Goal: Task Accomplishment & Management: Manage account settings

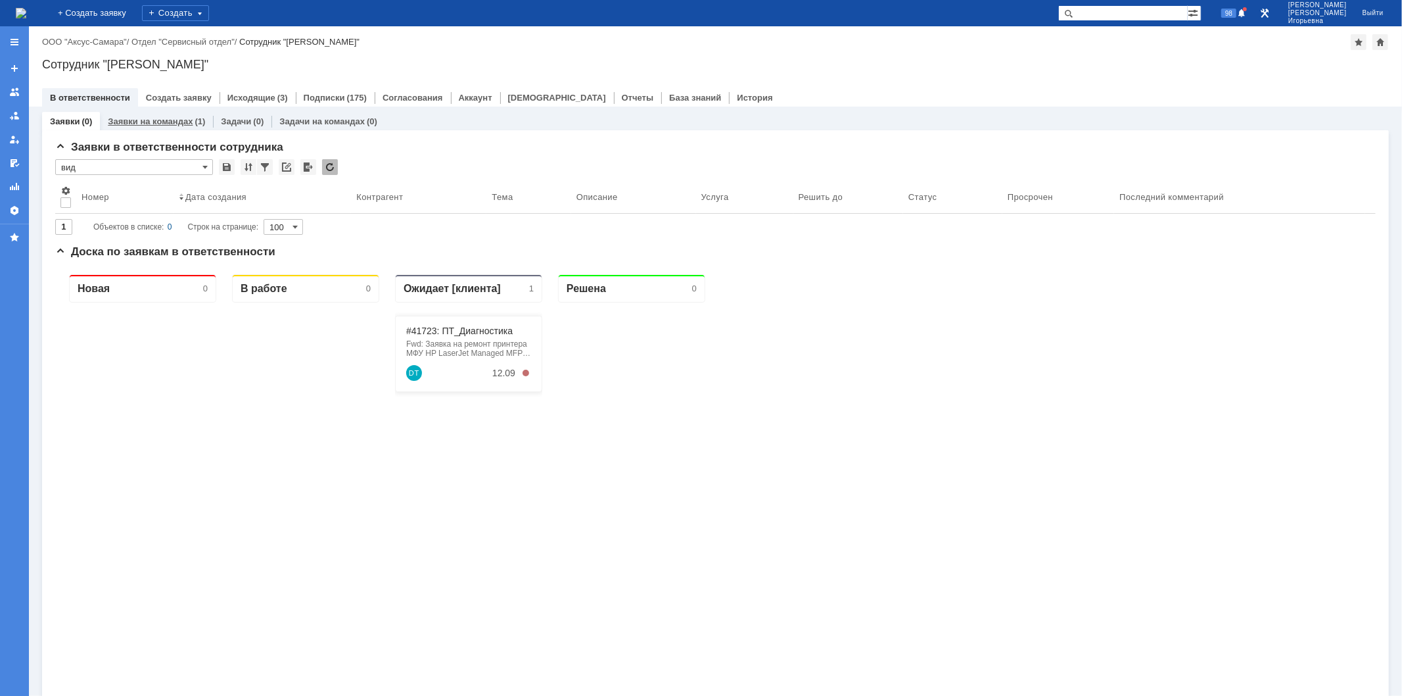
click at [163, 120] on link "Заявки на командах" at bounding box center [150, 121] width 85 height 10
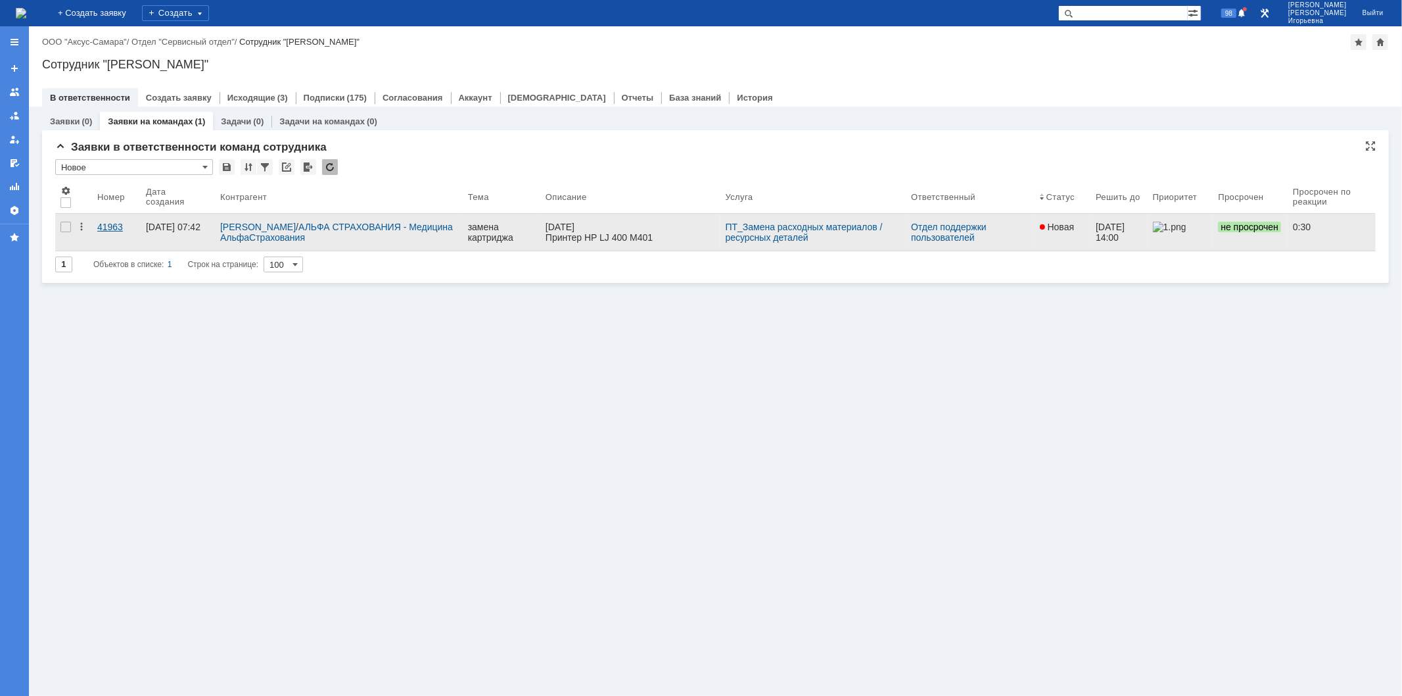
click at [110, 227] on div "41963" at bounding box center [116, 227] width 38 height 11
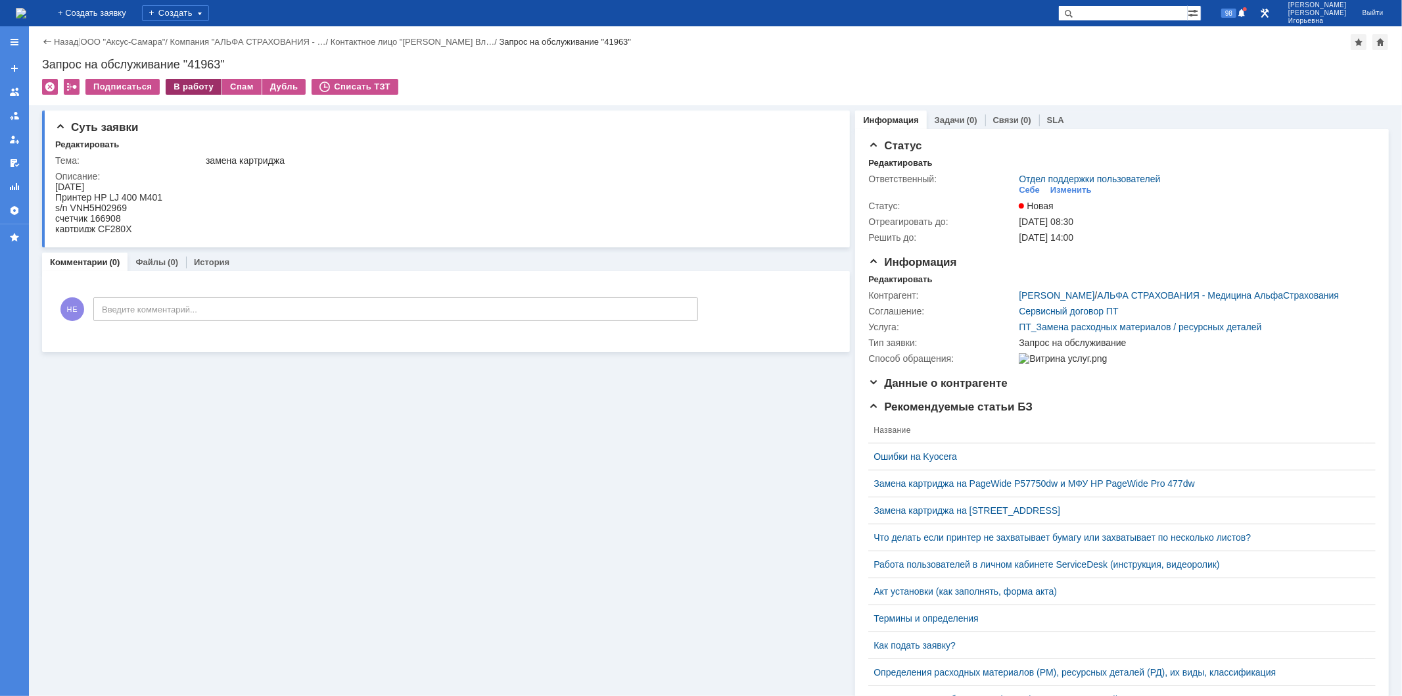
click at [178, 80] on div "В работу" at bounding box center [194, 87] width 56 height 16
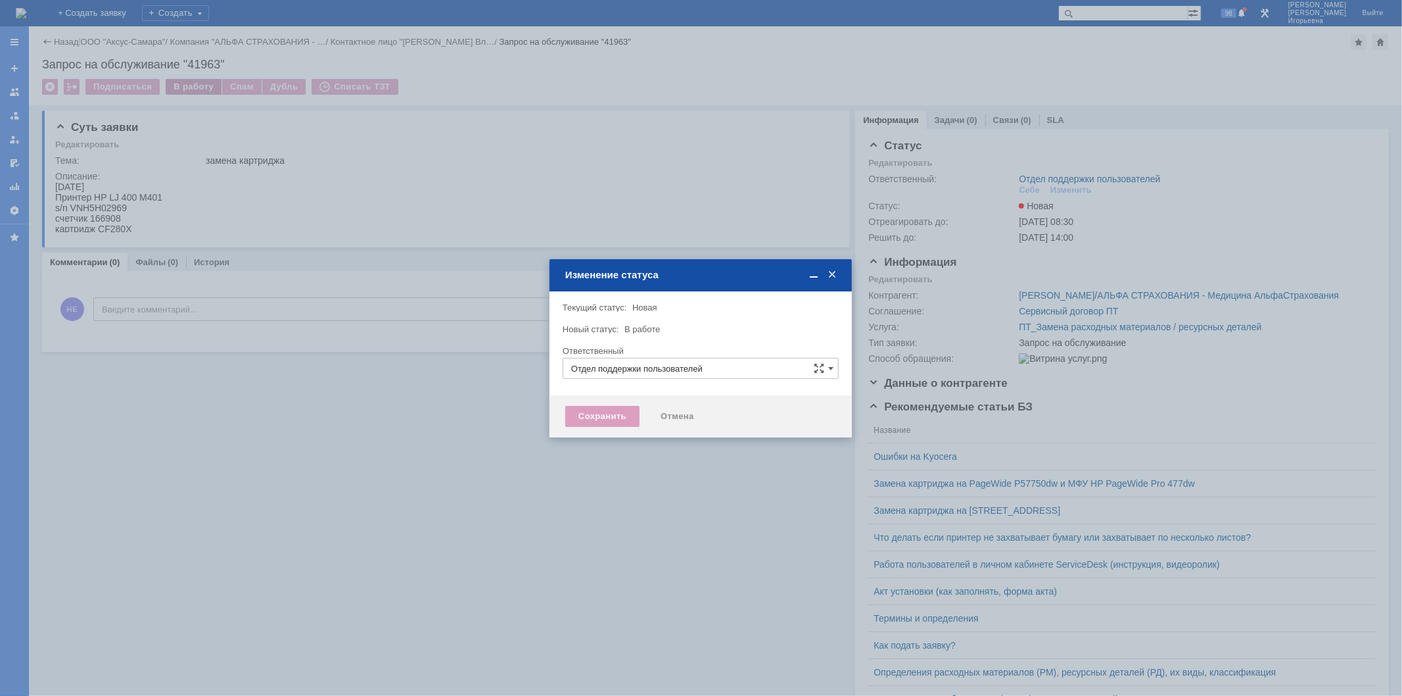
type input "Носенкова Елена Игорьевна"
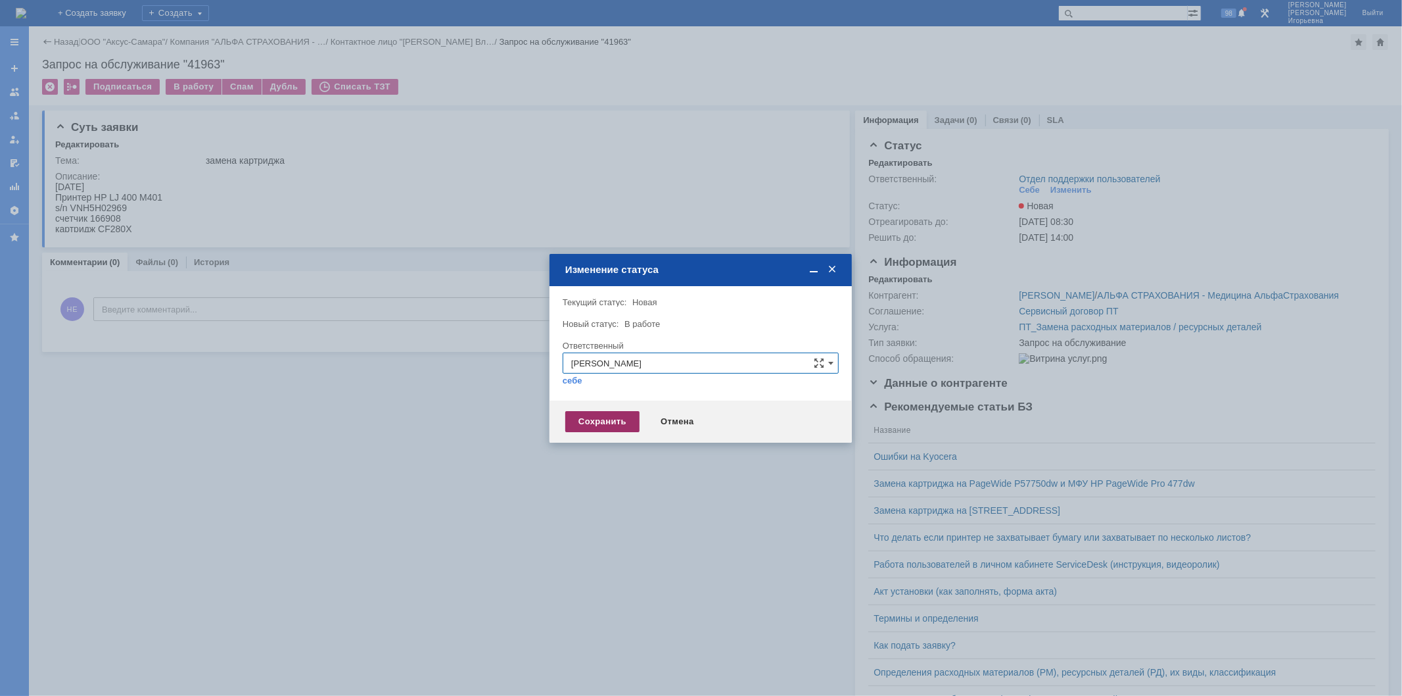
click at [584, 418] on div "Сохранить" at bounding box center [602, 421] width 74 height 21
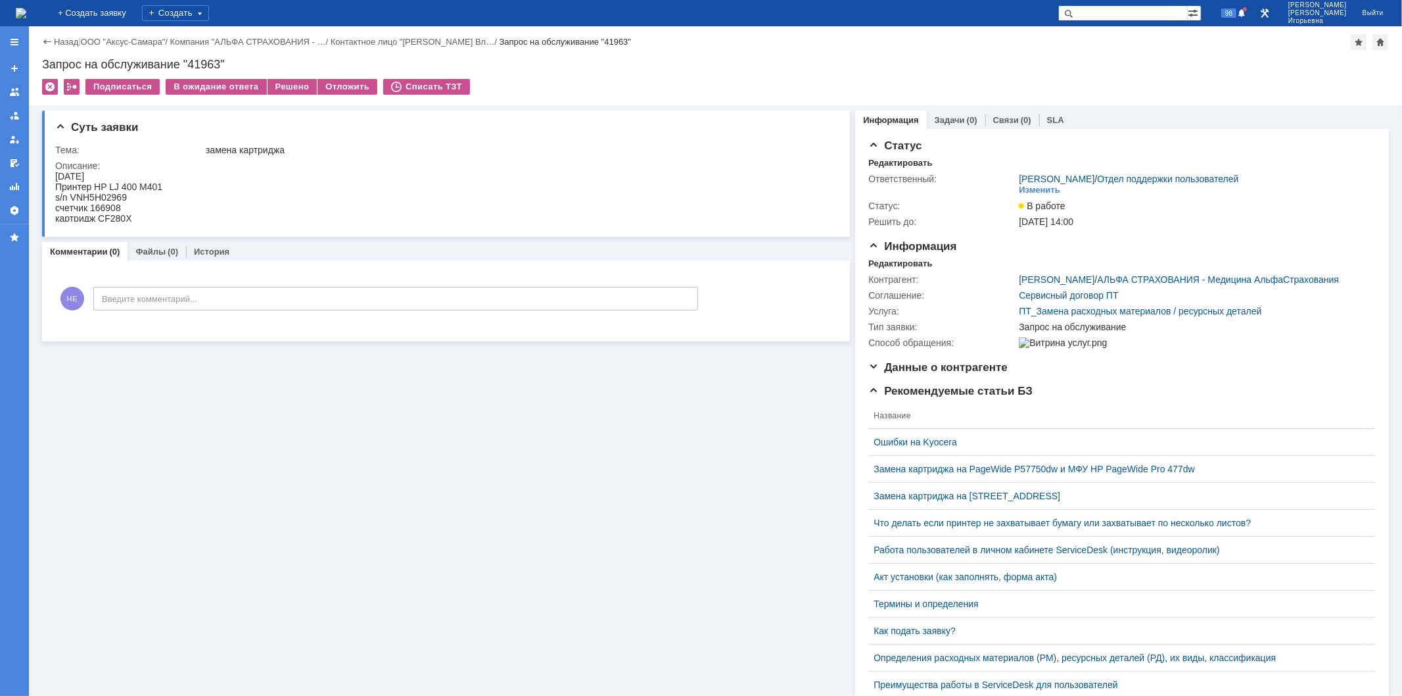
click at [26, 16] on img at bounding box center [21, 13] width 11 height 11
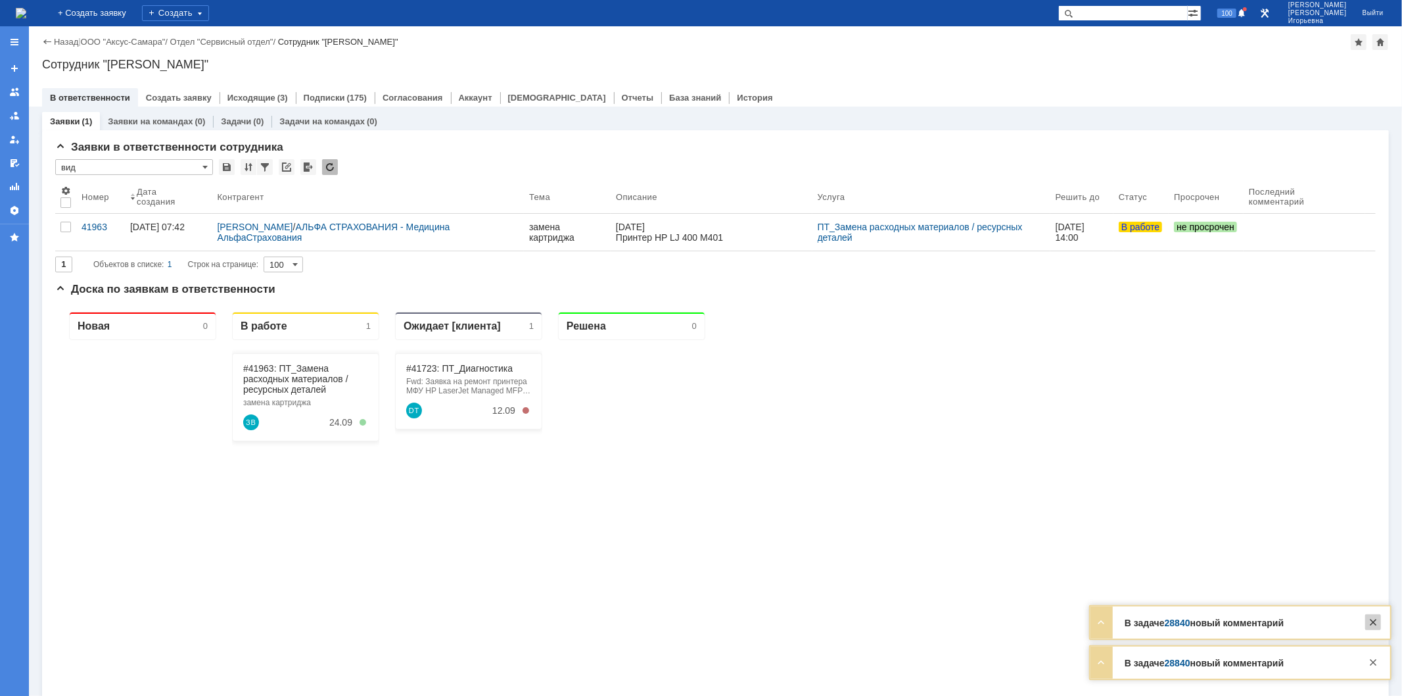
click at [1376, 627] on div at bounding box center [1374, 622] width 16 height 16
click at [1376, 665] on div at bounding box center [1374, 662] width 16 height 16
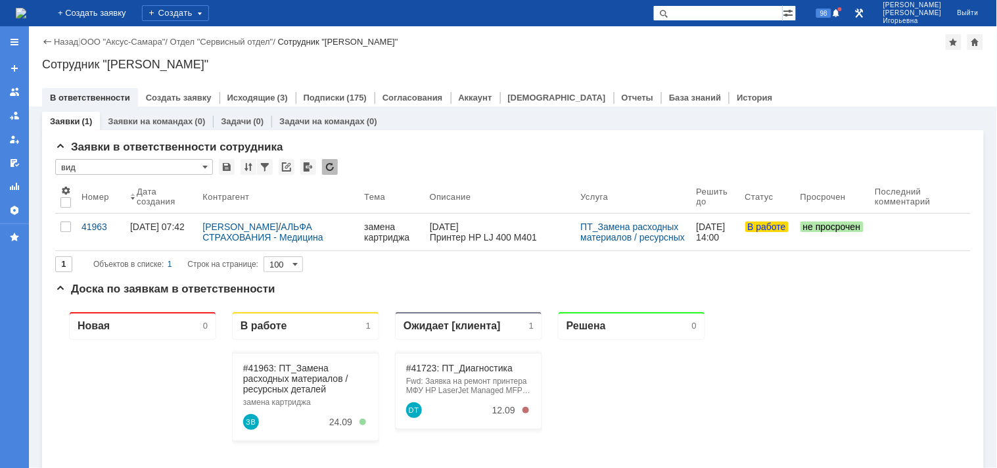
click at [89, 229] on div "41963" at bounding box center [101, 227] width 38 height 11
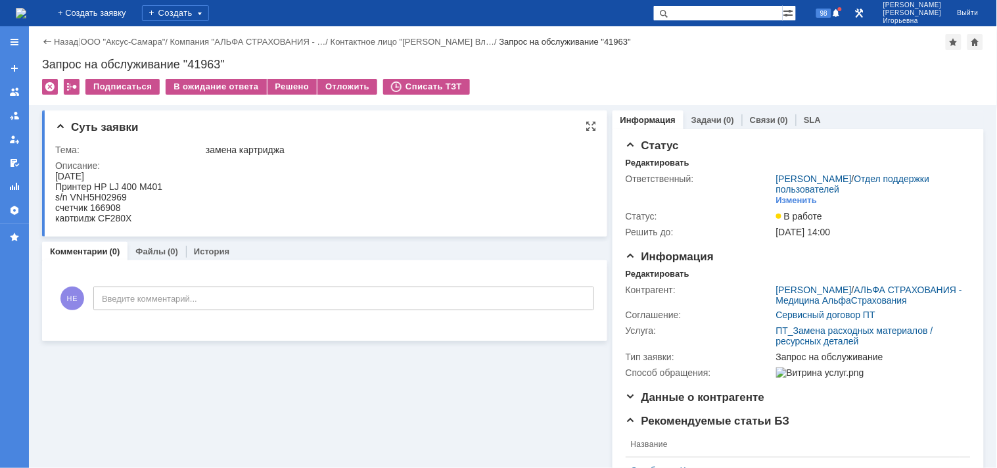
click at [120, 193] on div "s/n VNH5H02969" at bounding box center [108, 196] width 107 height 11
copy div "VNH5H02969"
click at [105, 206] on div "счетчик 166908" at bounding box center [108, 207] width 107 height 11
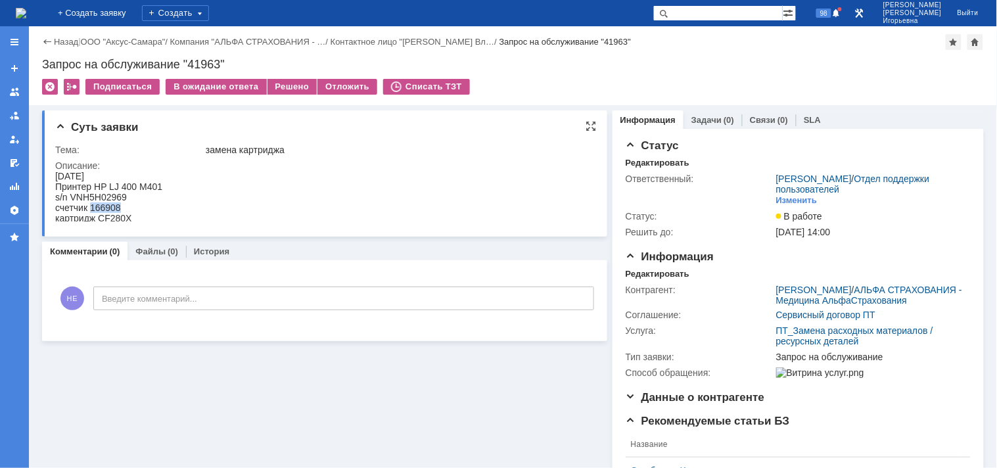
copy div "166908"
click at [208, 61] on div "Запрос на обслуживание "41963"" at bounding box center [513, 64] width 942 height 13
copy div "41963"
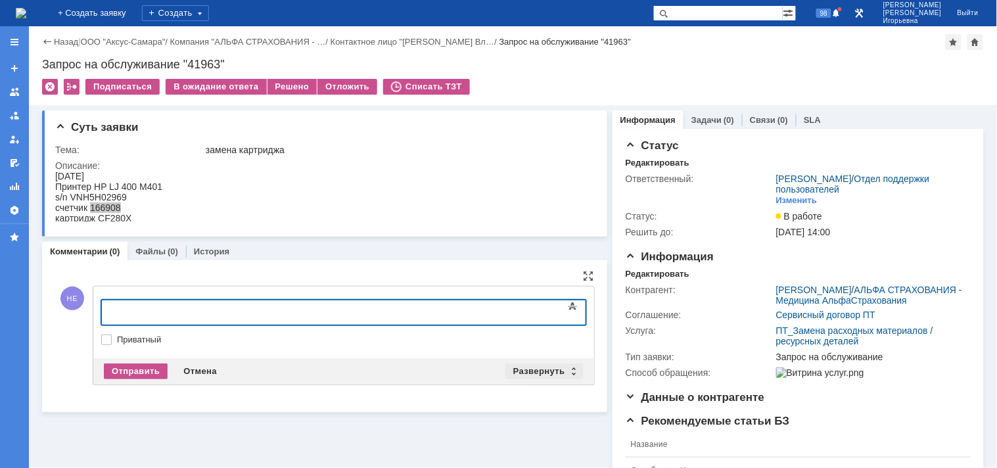
click at [569, 370] on div "Развернуть" at bounding box center [545, 372] width 78 height 16
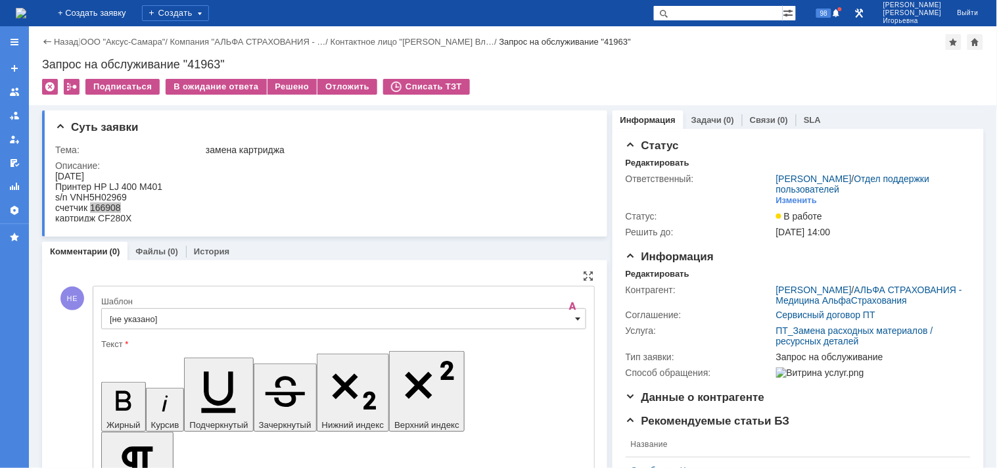
click at [576, 318] on span at bounding box center [578, 319] width 5 height 11
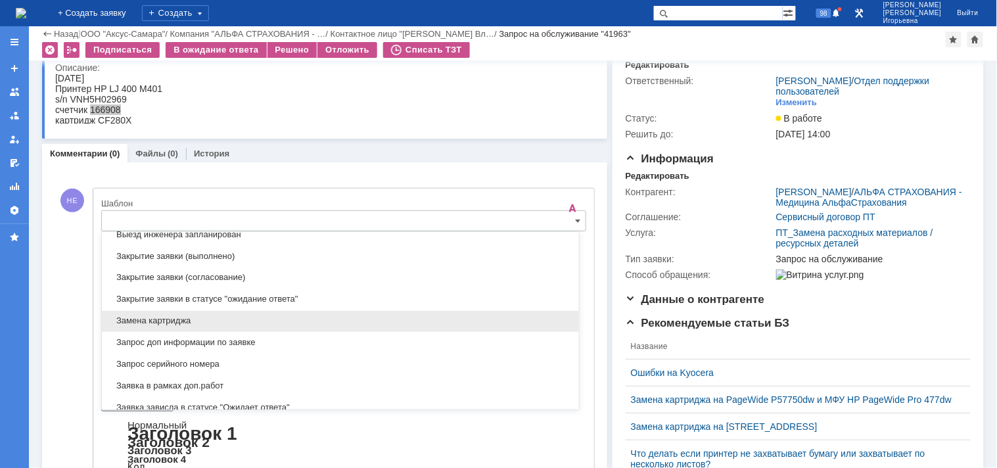
scroll to position [606, 0]
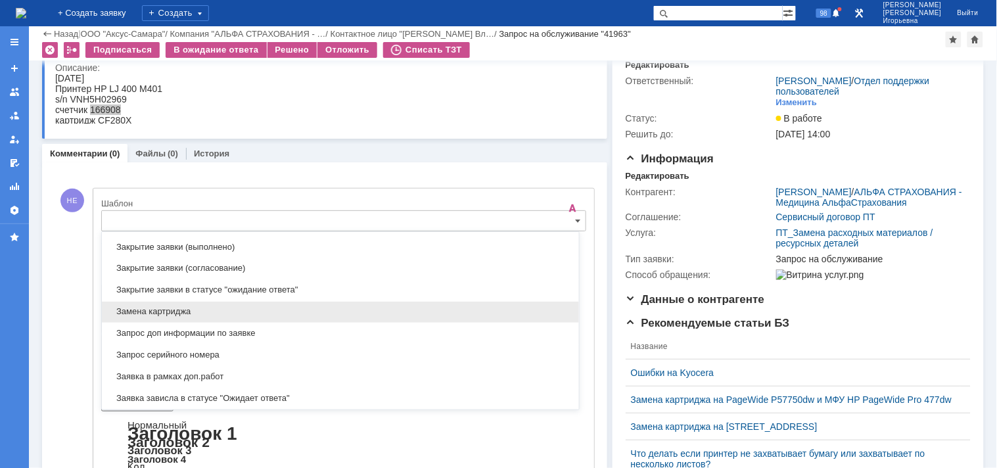
click at [162, 307] on div "Замена картриджа" at bounding box center [340, 312] width 477 height 21
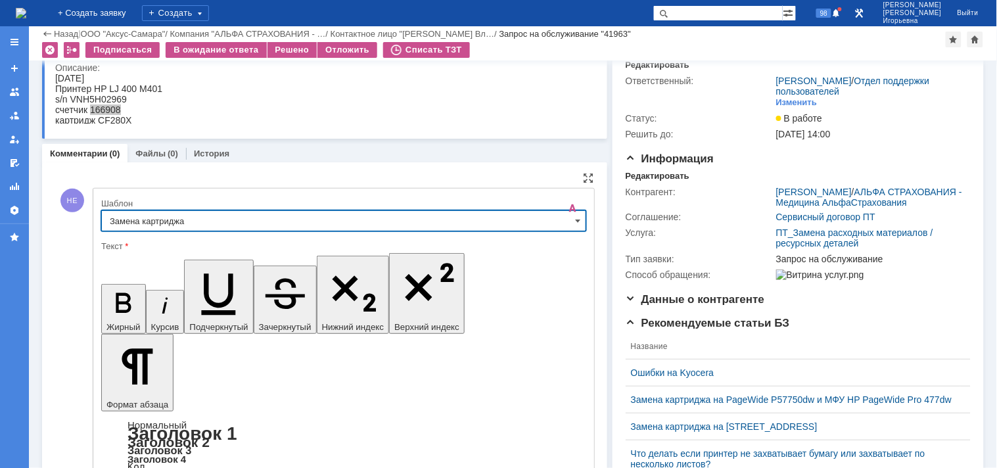
type input "Замена картриджа"
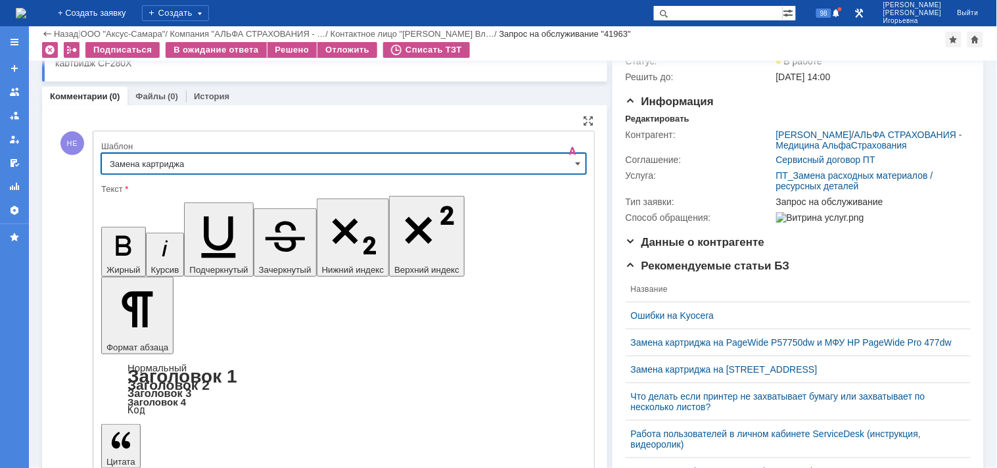
scroll to position [199, 0]
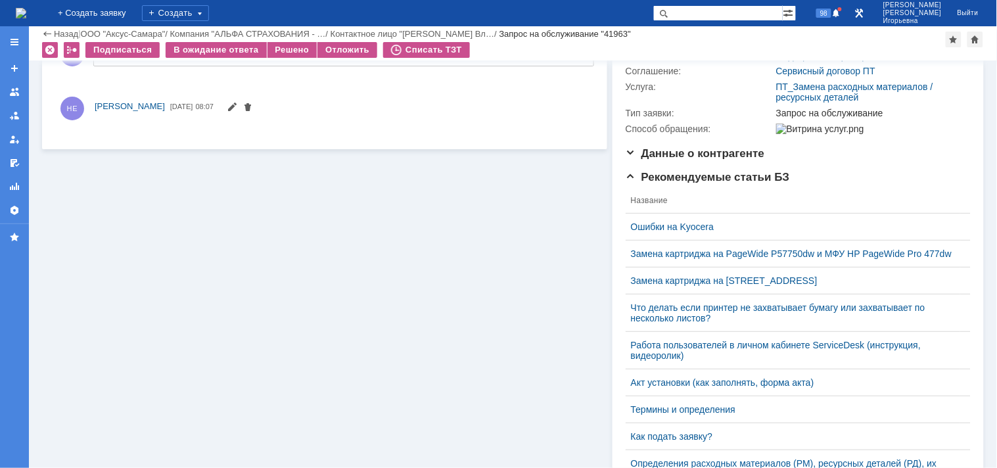
scroll to position [0, 0]
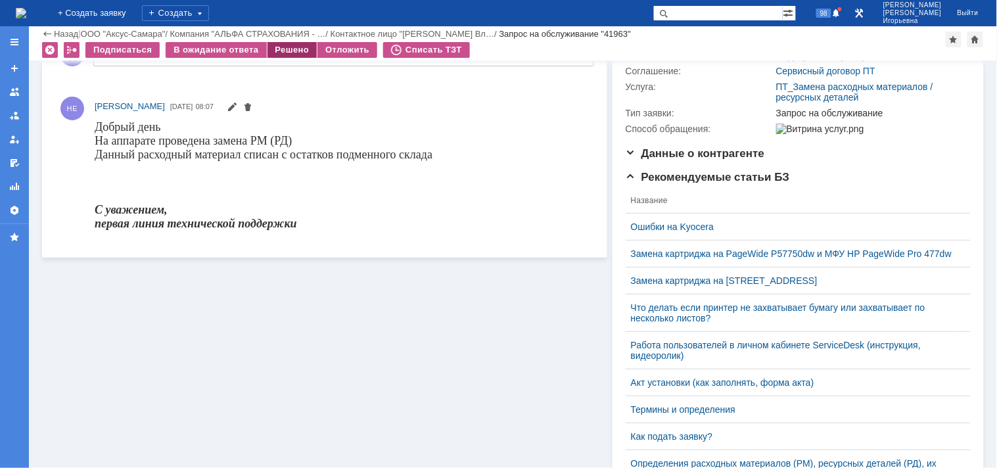
click at [285, 46] on div "Решено" at bounding box center [293, 50] width 50 height 16
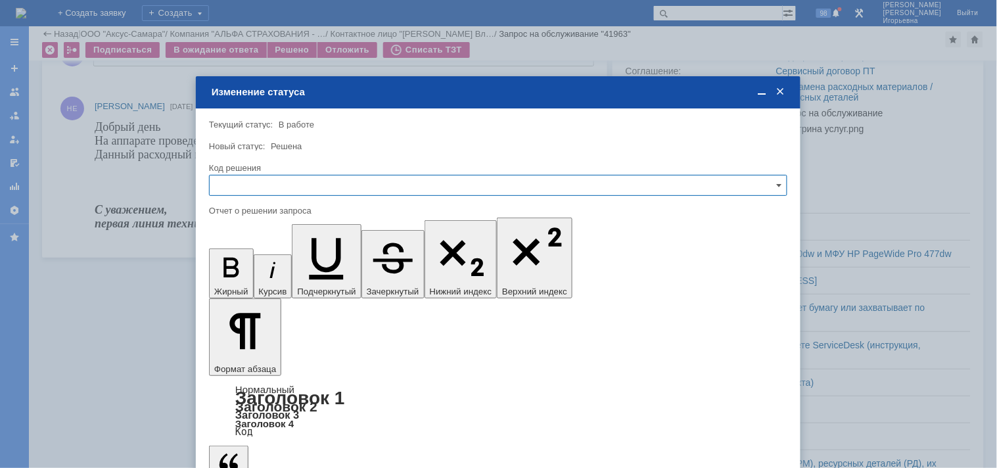
click at [239, 186] on input "text" at bounding box center [498, 185] width 579 height 21
drag, startPoint x: 238, startPoint y: 277, endPoint x: 36, endPoint y: 87, distance: 277.2
click at [238, 277] on span "Решено" at bounding box center [498, 274] width 561 height 11
type input "Решено"
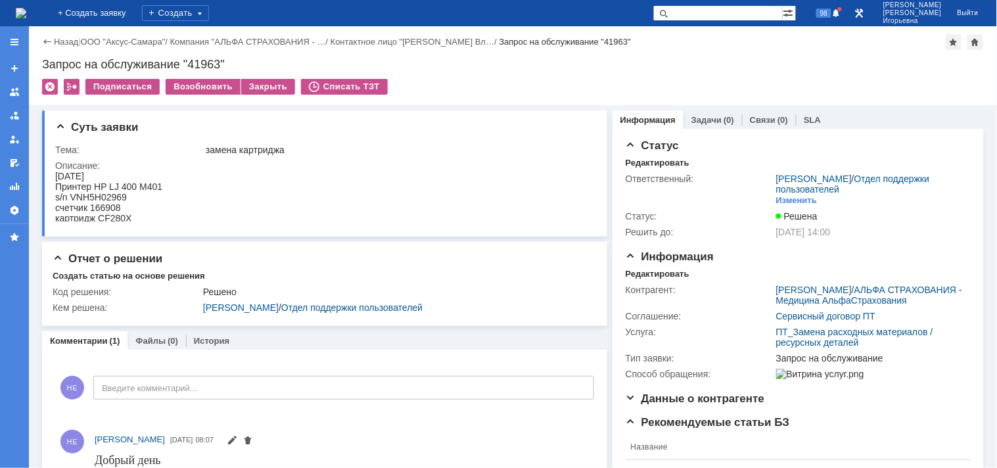
click at [26, 8] on img at bounding box center [21, 13] width 11 height 11
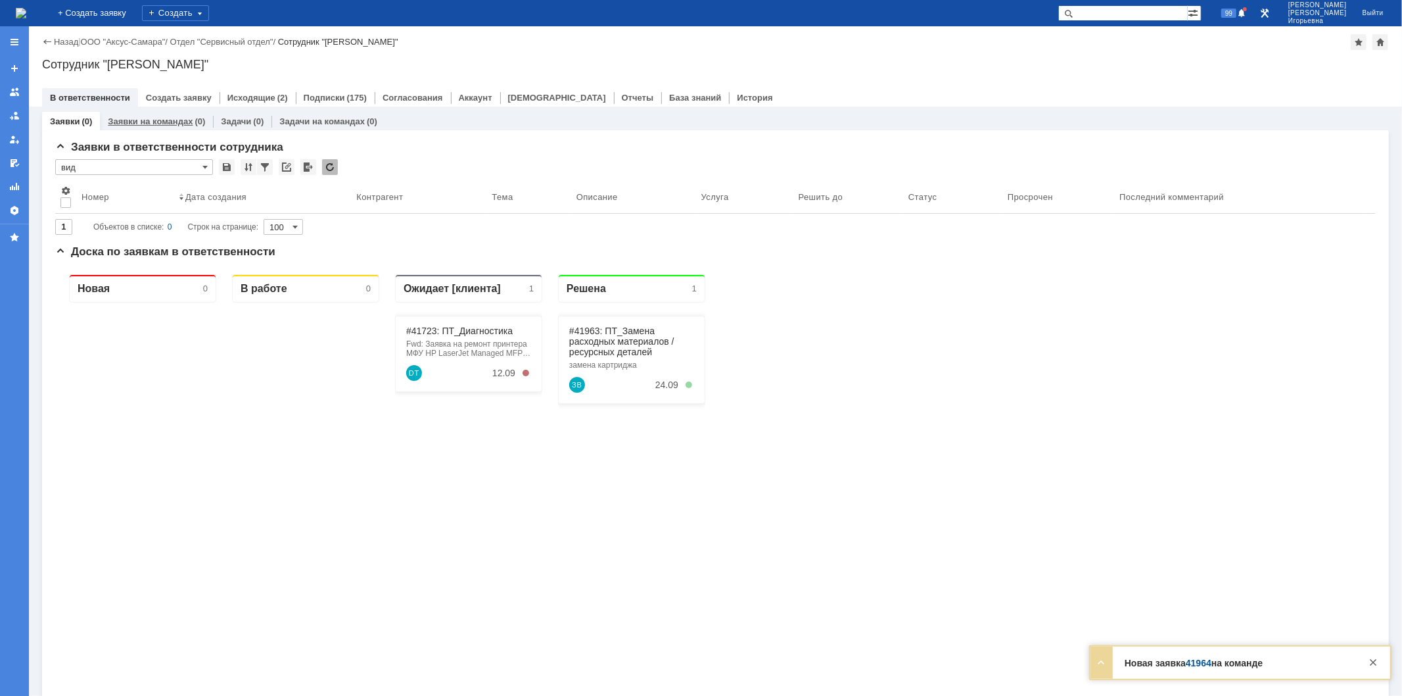
click at [133, 120] on link "Заявки на командах" at bounding box center [150, 121] width 85 height 10
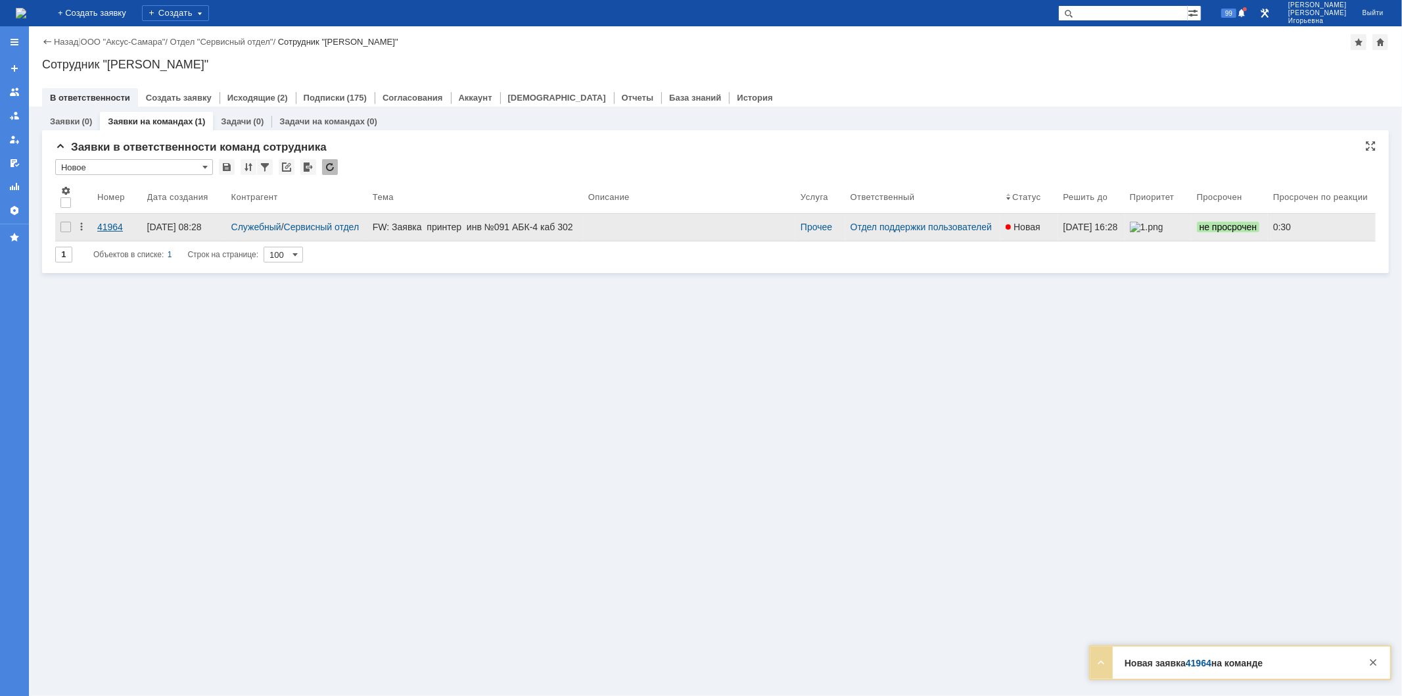
click at [116, 227] on div "41964" at bounding box center [116, 227] width 39 height 11
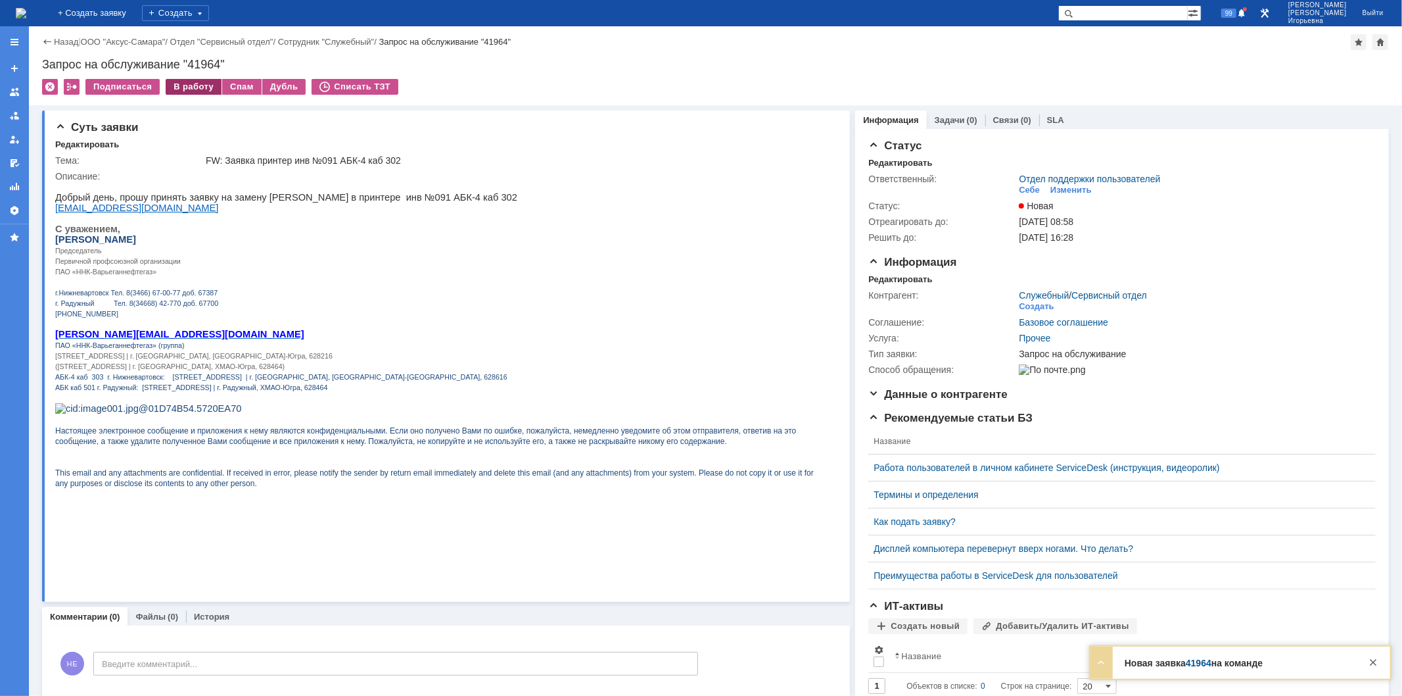
click at [188, 84] on div "В работу" at bounding box center [194, 87] width 56 height 16
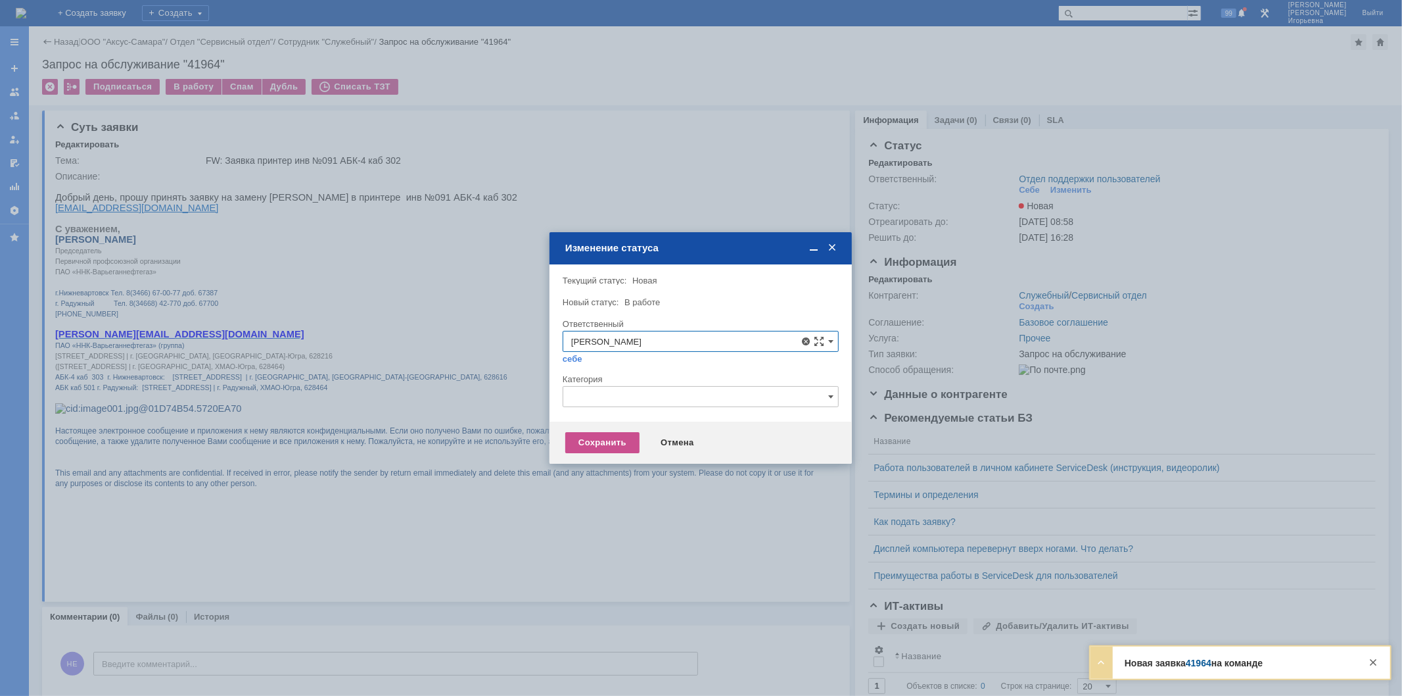
click at [633, 438] on span "Орлова Елена Владимировна" at bounding box center [700, 436] width 259 height 11
type input "Орлова Елена Владимировна"
click at [615, 446] on div "Сохранить" at bounding box center [602, 442] width 74 height 21
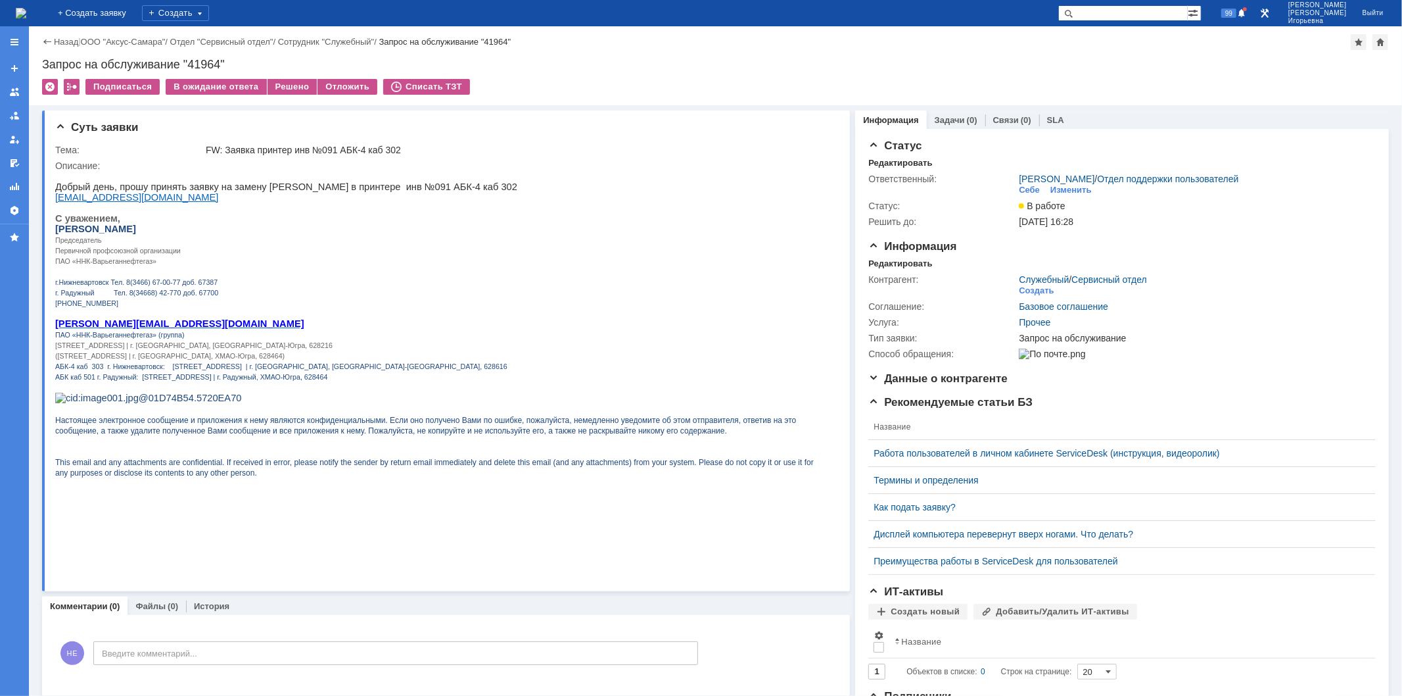
click at [201, 68] on div "Запрос на обслуживание "41964"" at bounding box center [715, 64] width 1347 height 13
copy div "41964"
click at [26, 10] on img at bounding box center [21, 13] width 11 height 11
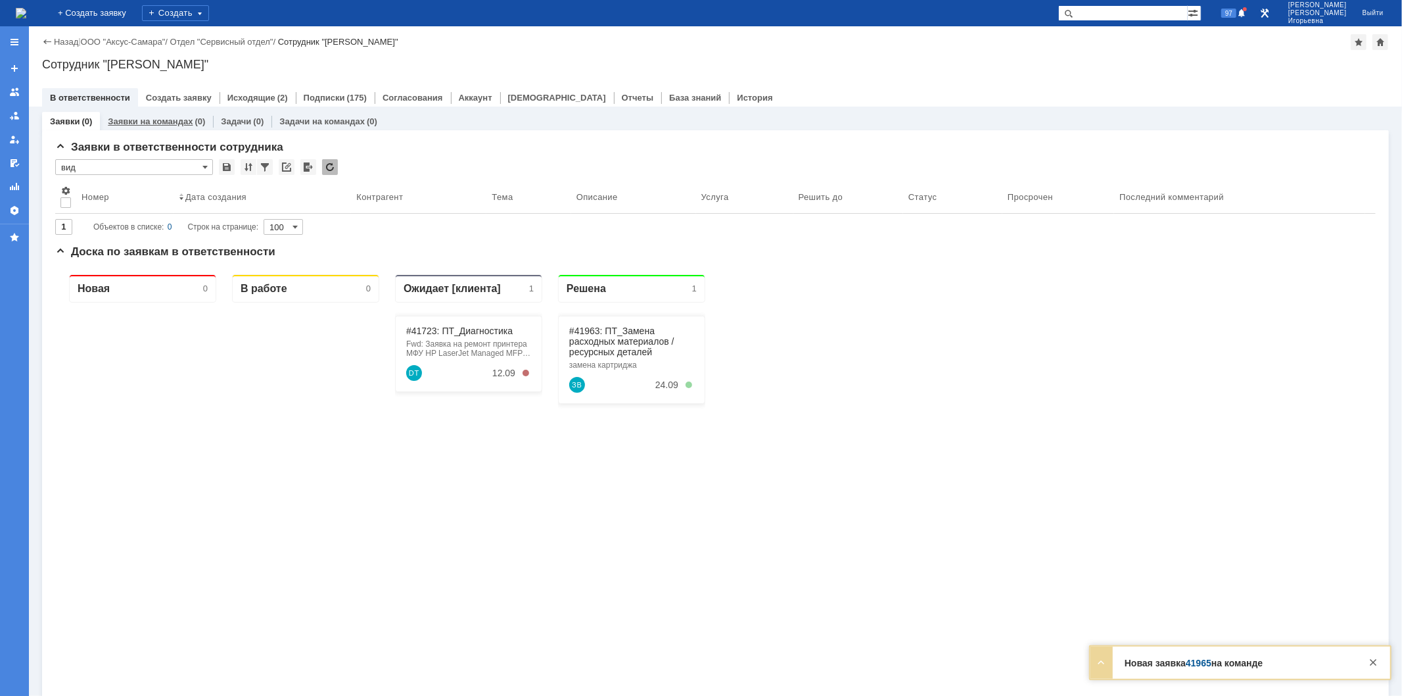
click at [166, 119] on link "Заявки на командах" at bounding box center [150, 121] width 85 height 10
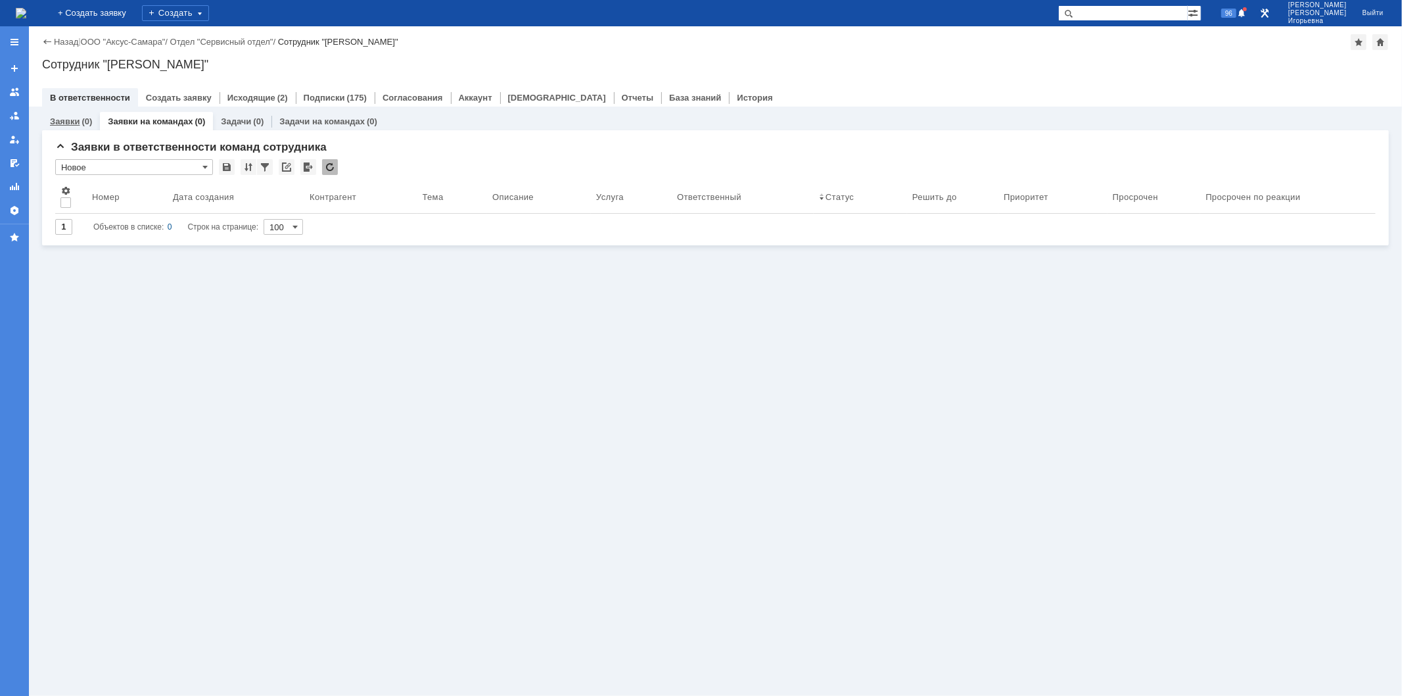
click at [64, 121] on link "Заявки" at bounding box center [65, 121] width 30 height 10
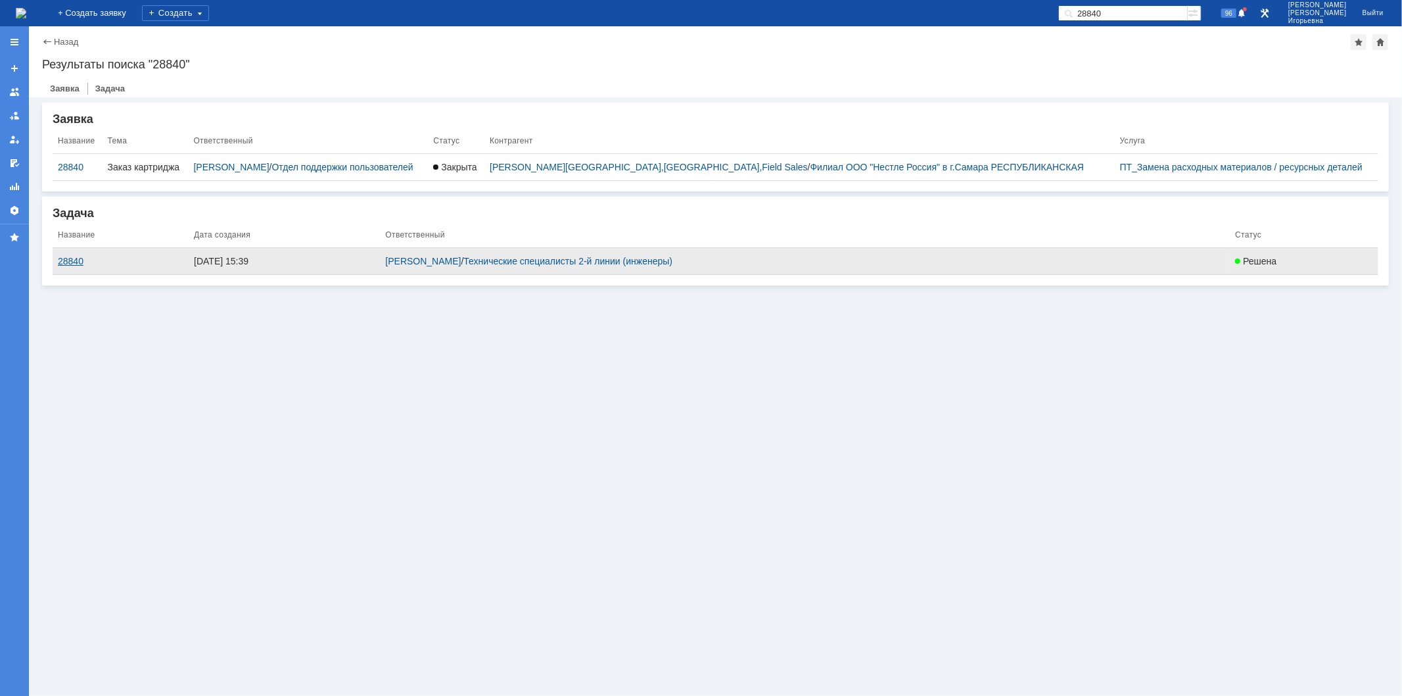
click at [62, 259] on div "28840" at bounding box center [121, 261] width 126 height 11
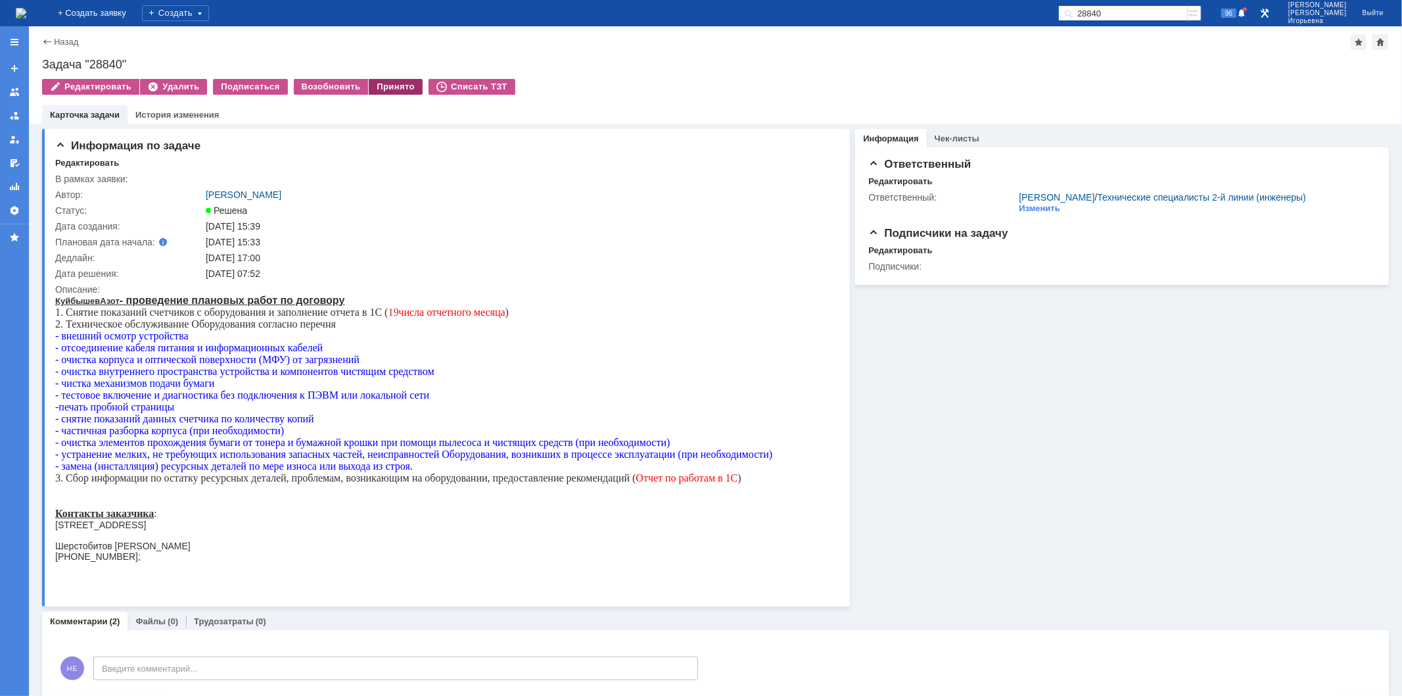
click at [385, 85] on div "Принято" at bounding box center [396, 87] width 54 height 16
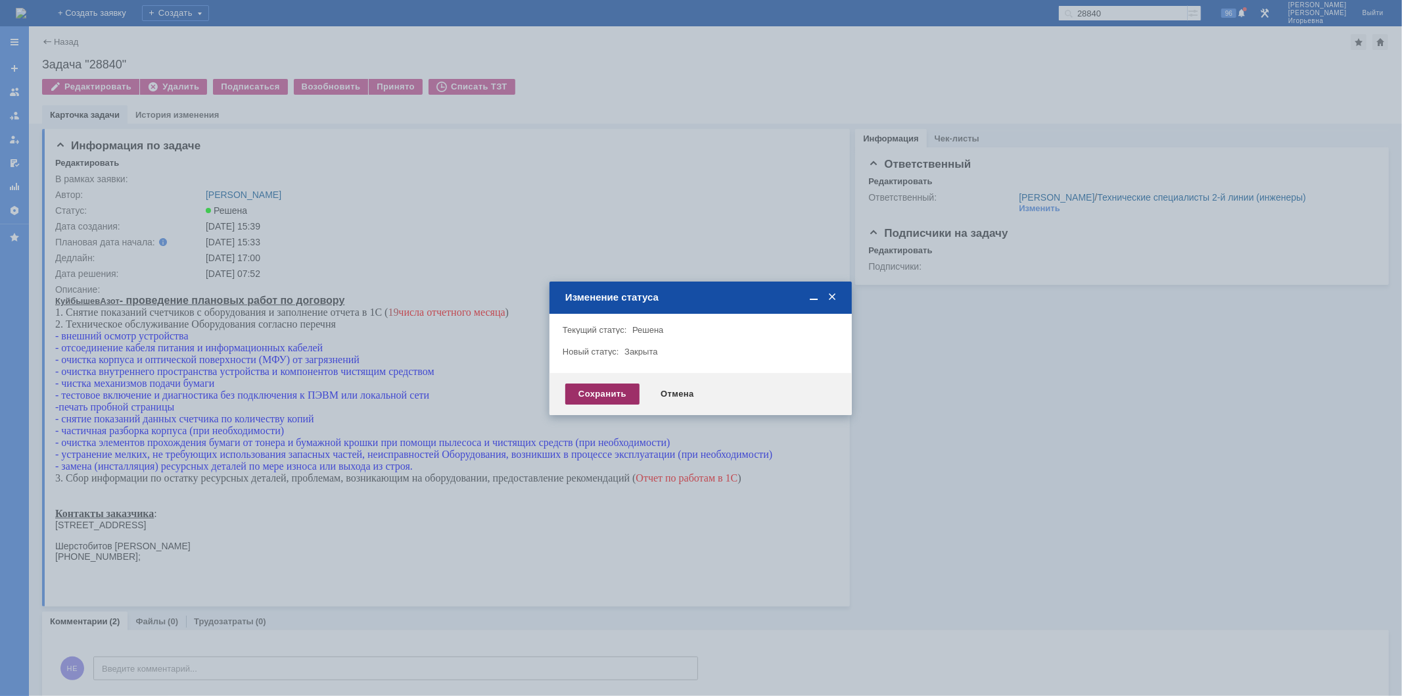
click at [597, 391] on div "Сохранить" at bounding box center [602, 393] width 74 height 21
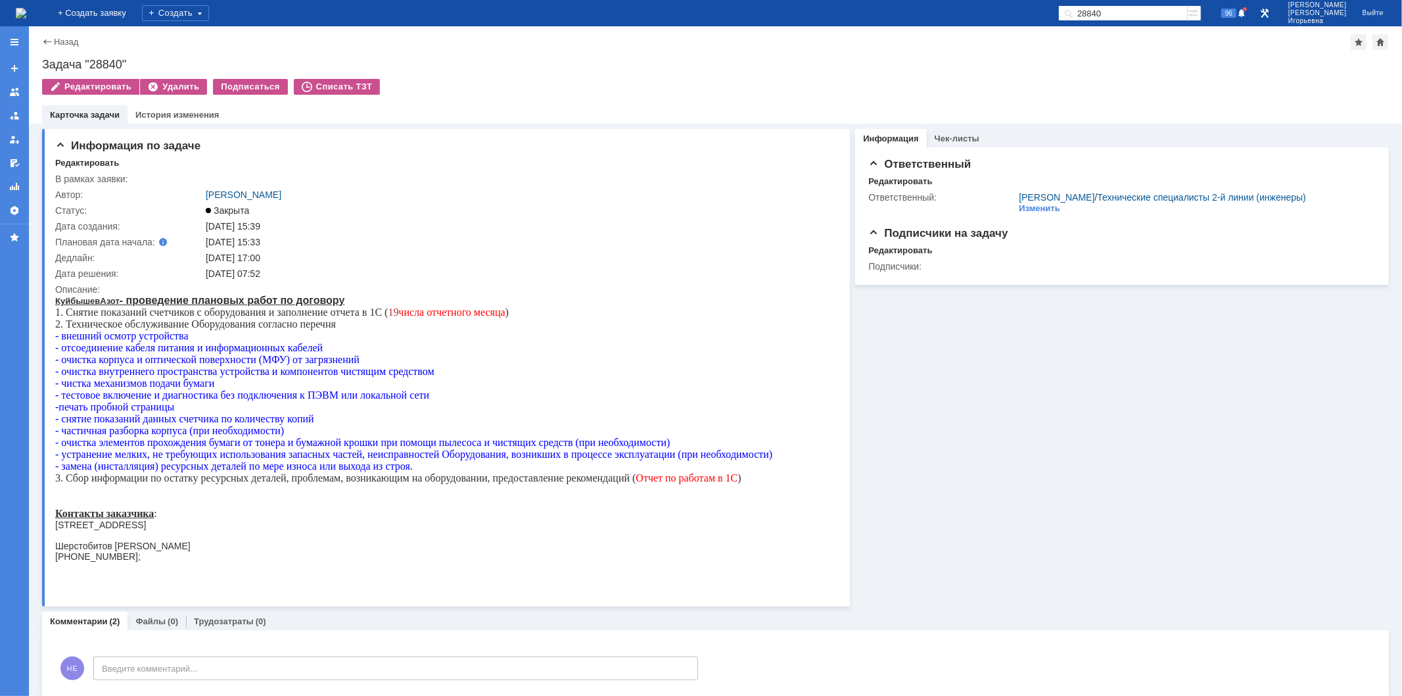
click at [26, 15] on img at bounding box center [21, 13] width 11 height 11
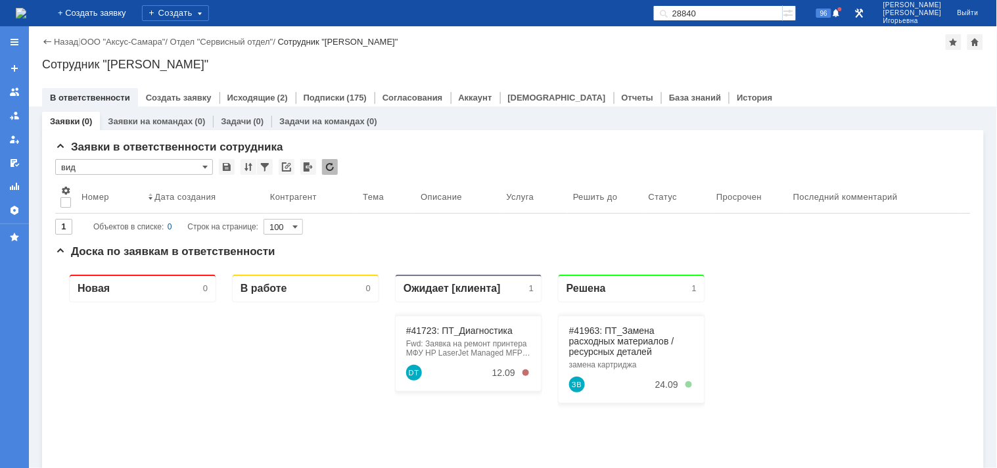
click at [744, 7] on input "28840" at bounding box center [719, 13] width 130 height 16
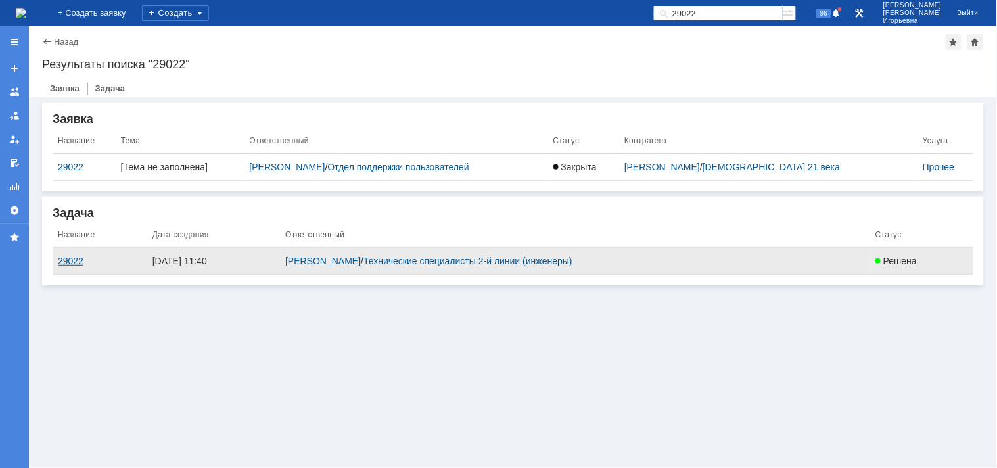
click at [68, 262] on div "29022" at bounding box center [100, 261] width 84 height 11
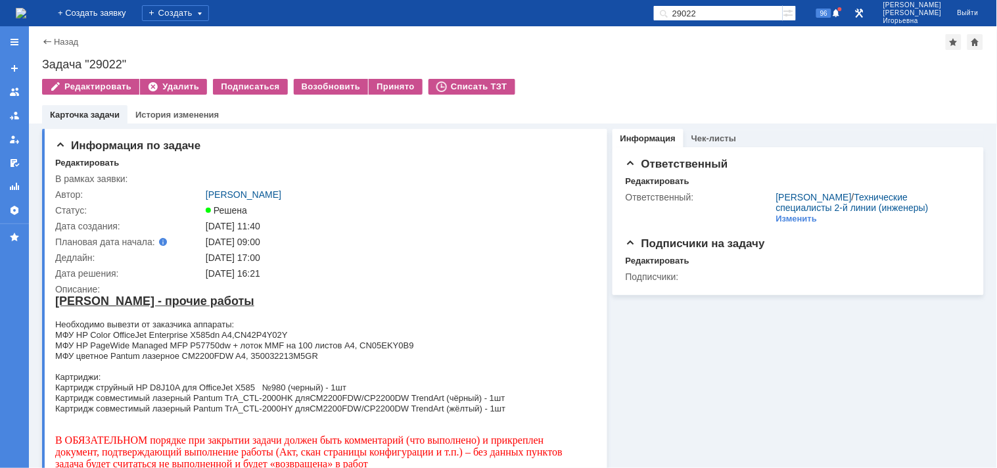
click at [748, 14] on input "29022" at bounding box center [719, 13] width 130 height 16
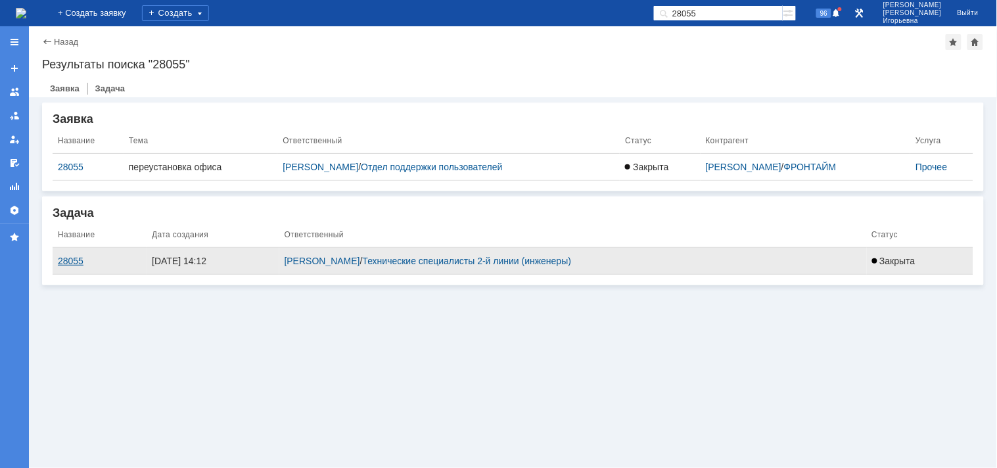
click at [68, 260] on div "28055" at bounding box center [100, 261] width 84 height 11
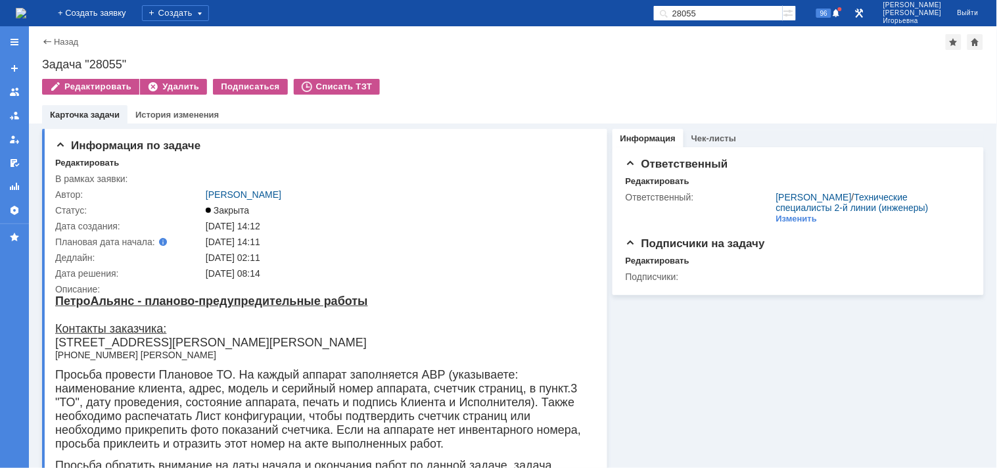
click at [747, 14] on input "28055" at bounding box center [719, 13] width 130 height 16
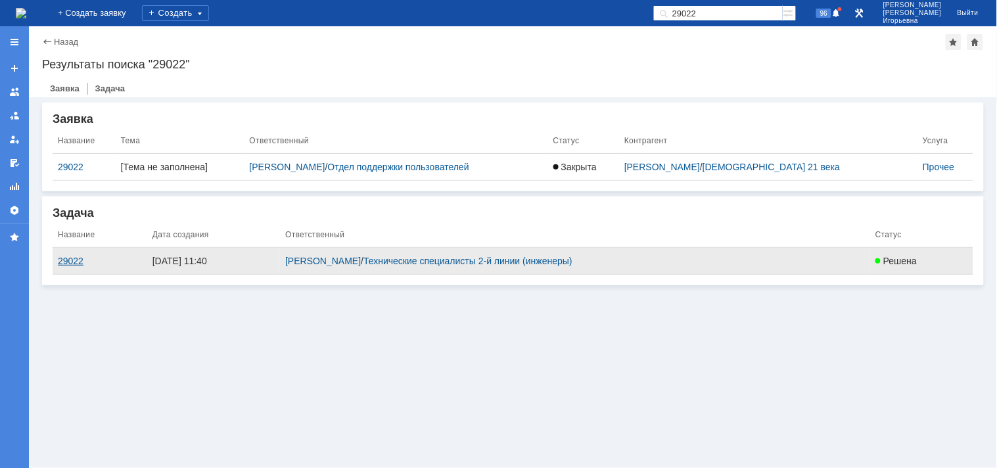
click at [74, 260] on div "29022" at bounding box center [100, 261] width 84 height 11
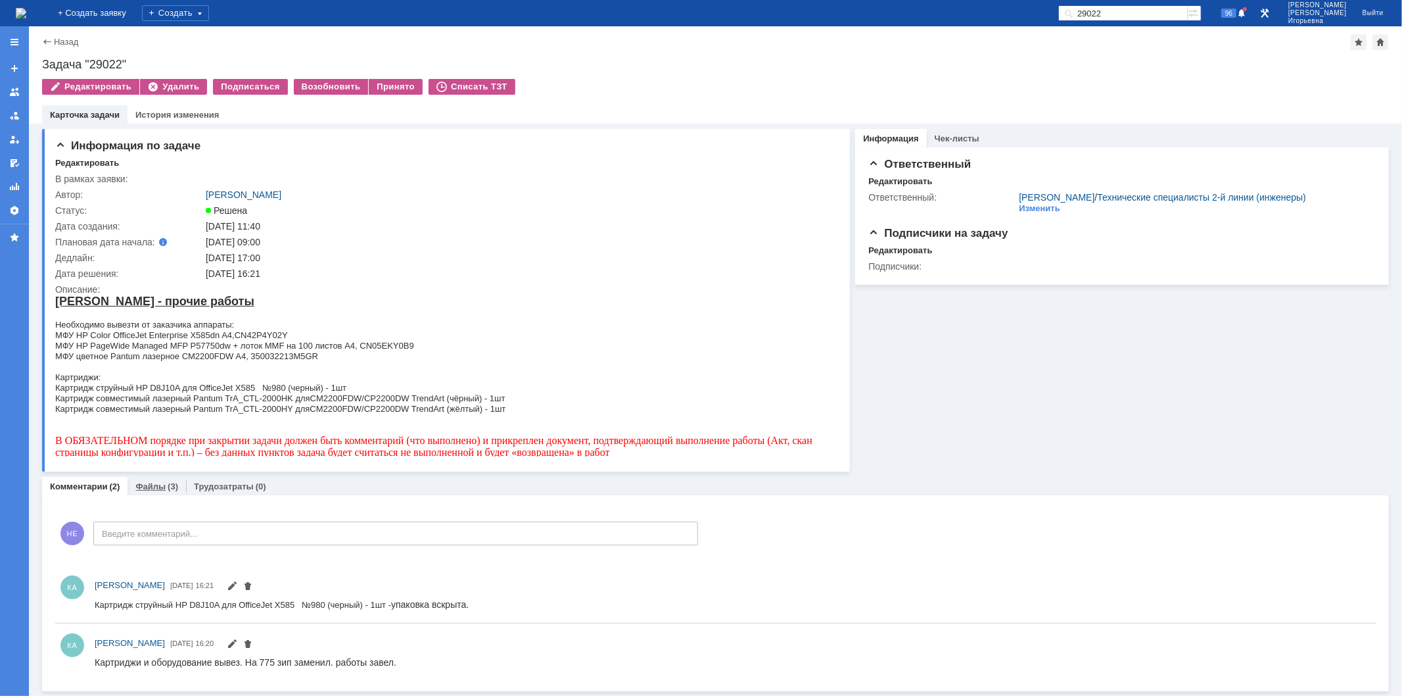
click at [151, 485] on link "Файлы" at bounding box center [150, 486] width 30 height 10
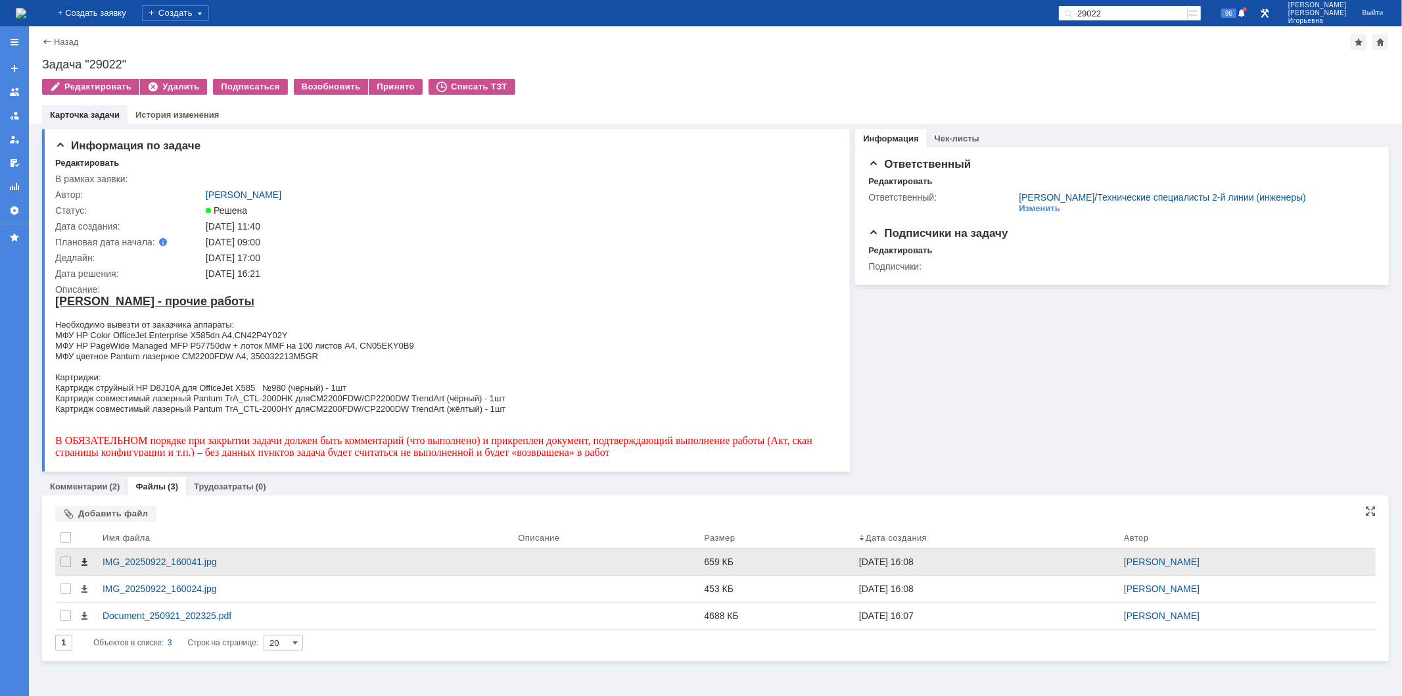
click at [82, 560] on span at bounding box center [84, 561] width 11 height 11
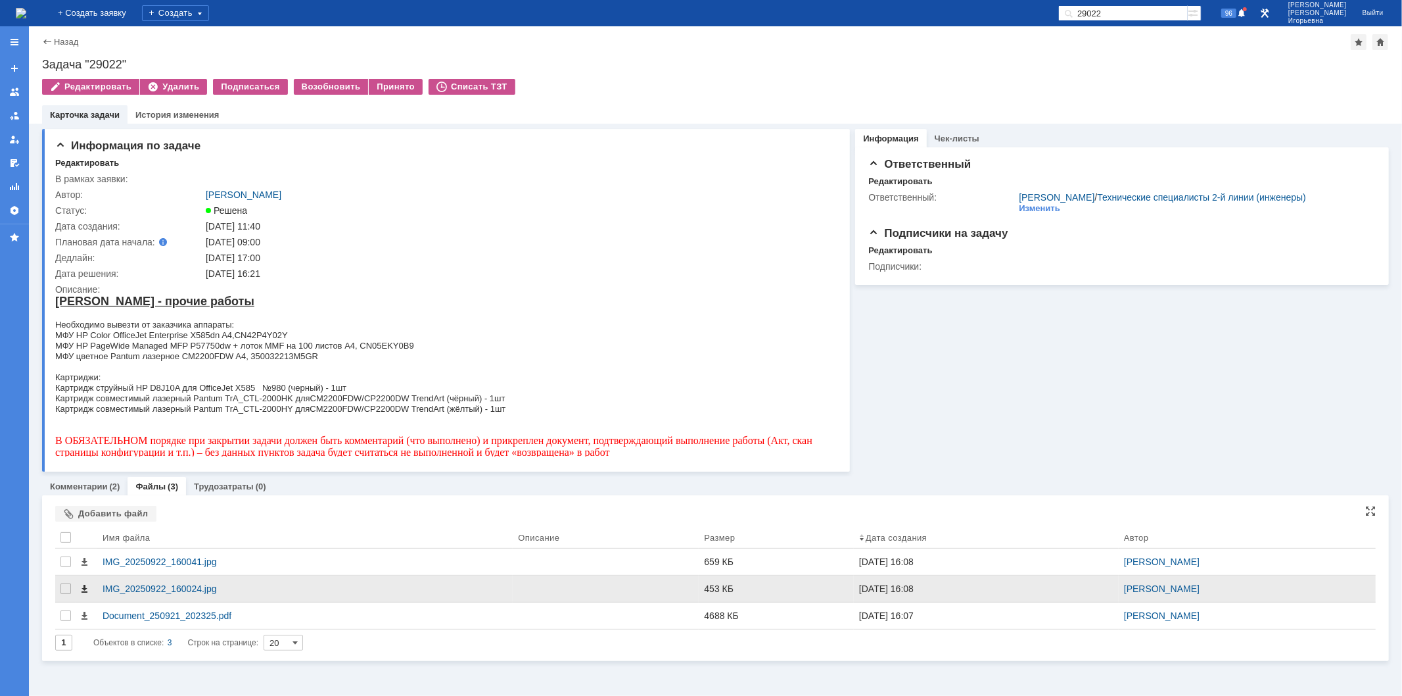
click at [82, 592] on span at bounding box center [84, 588] width 11 height 11
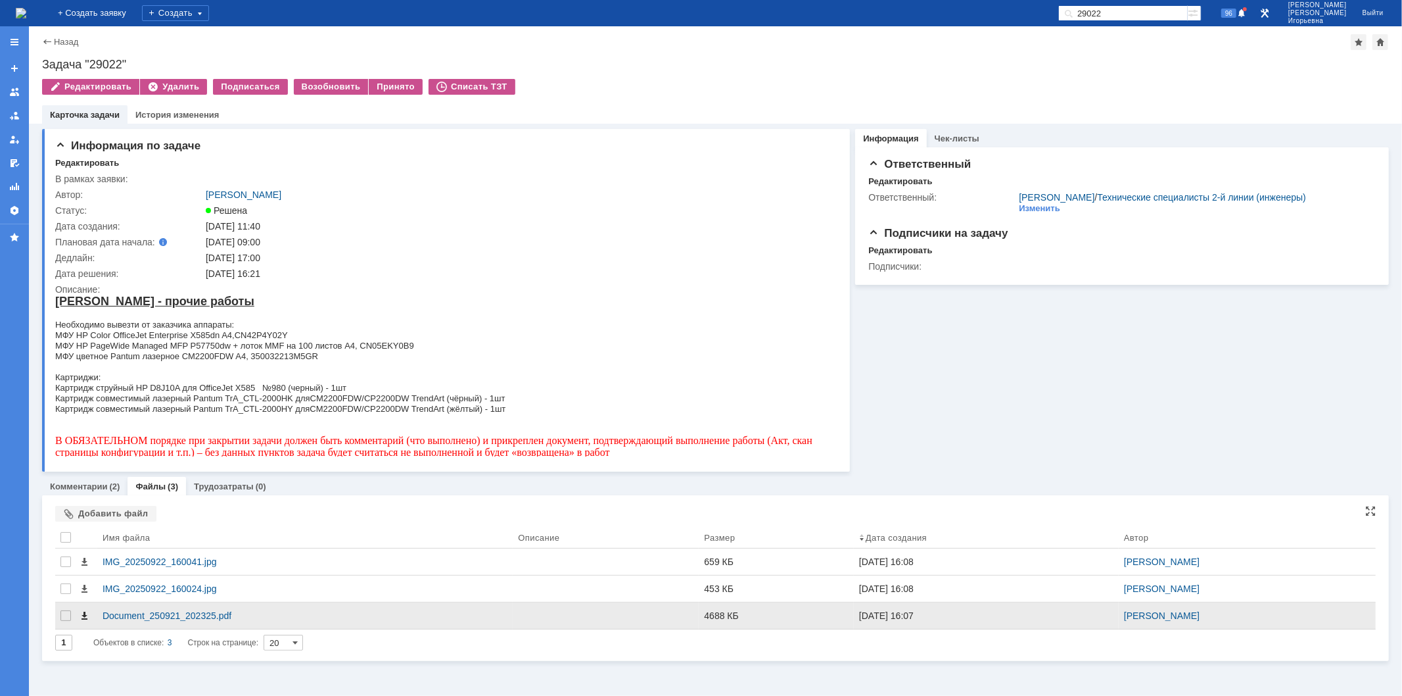
click at [83, 617] on span at bounding box center [84, 615] width 11 height 11
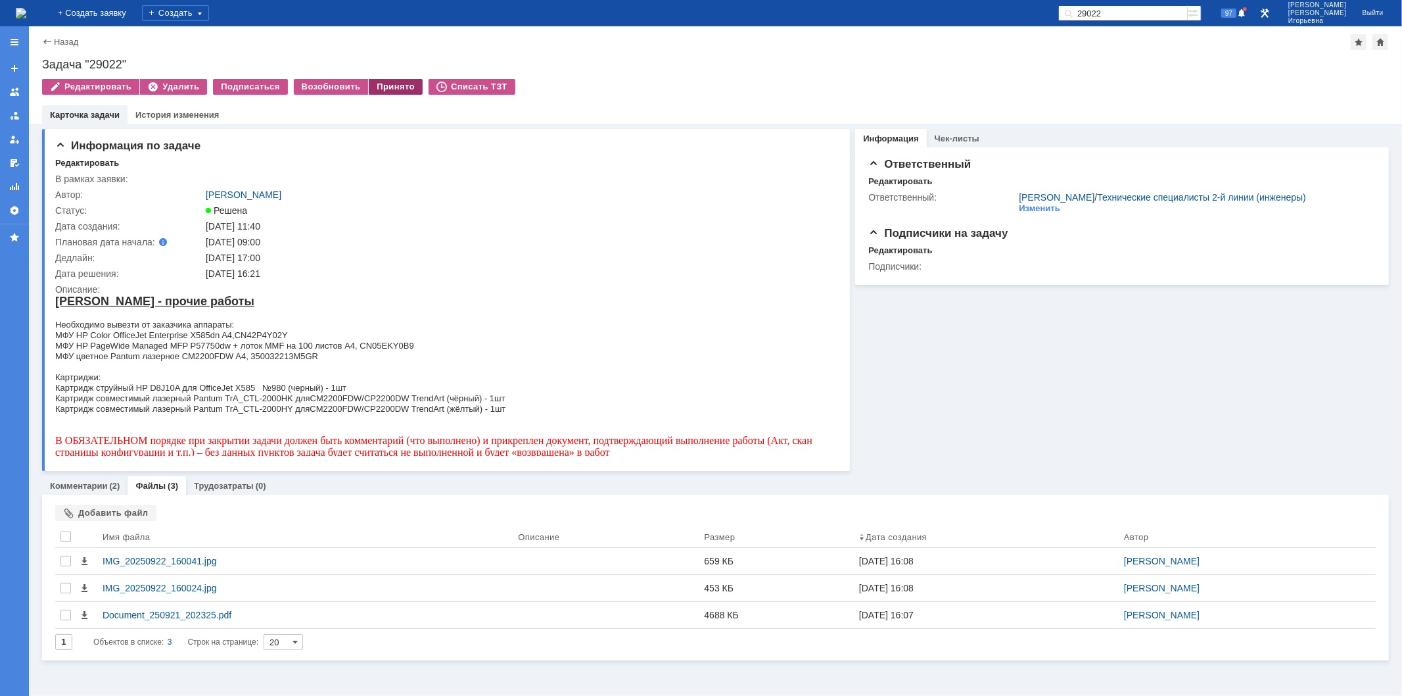
click at [388, 84] on div "Принято" at bounding box center [396, 87] width 54 height 16
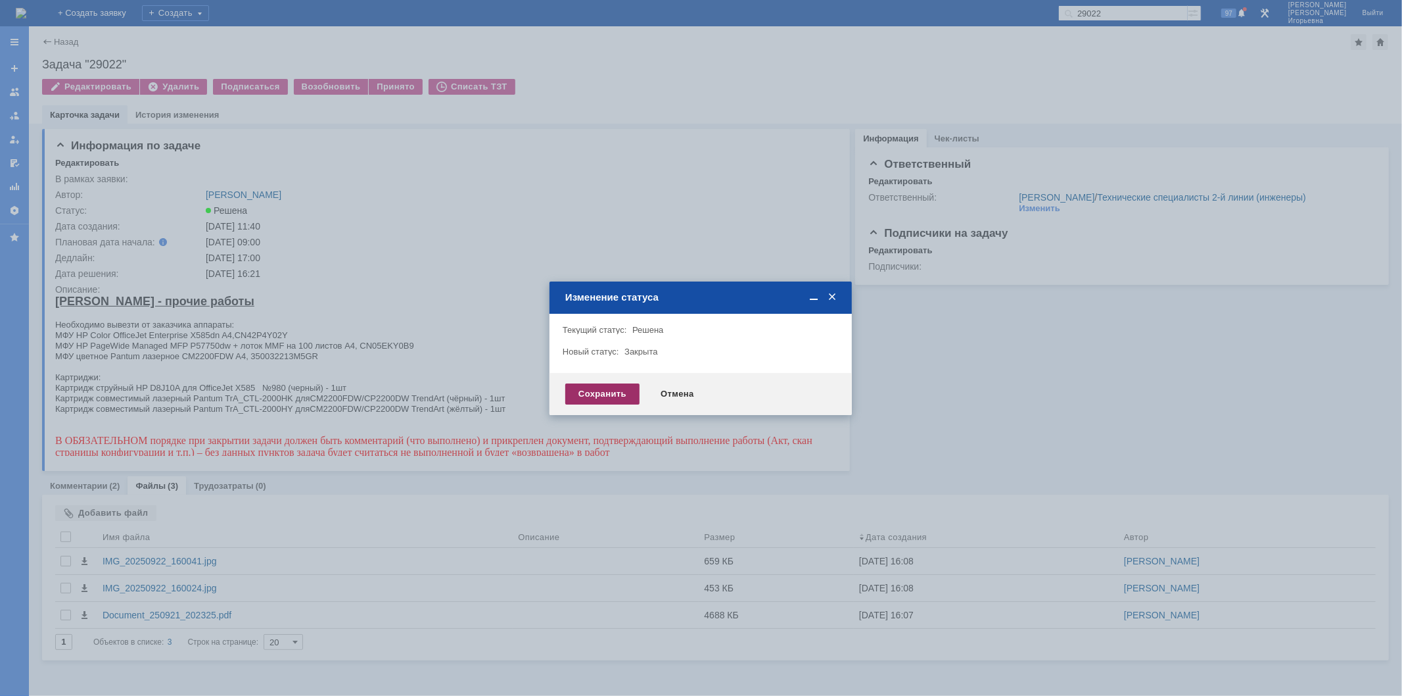
click at [592, 393] on div "Сохранить" at bounding box center [602, 393] width 74 height 21
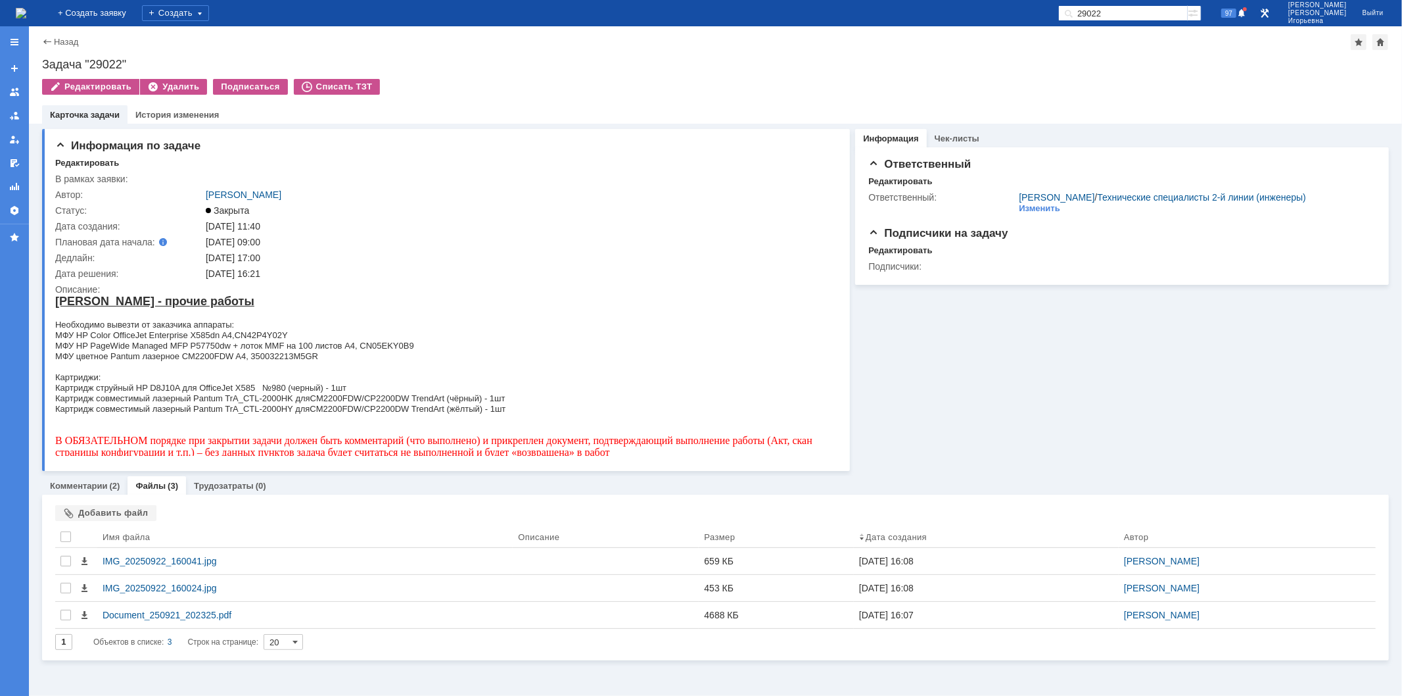
click at [26, 13] on img at bounding box center [21, 13] width 11 height 11
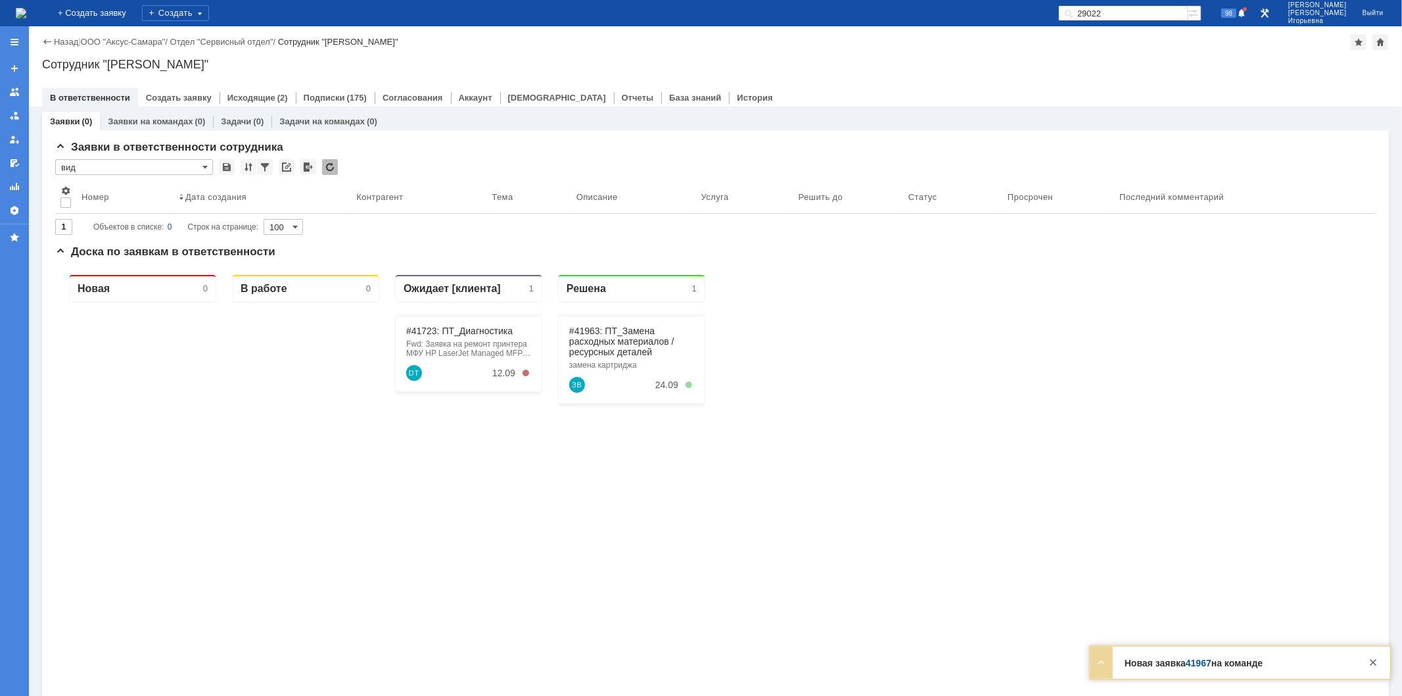
click at [1143, 16] on input "29022" at bounding box center [1124, 13] width 130 height 16
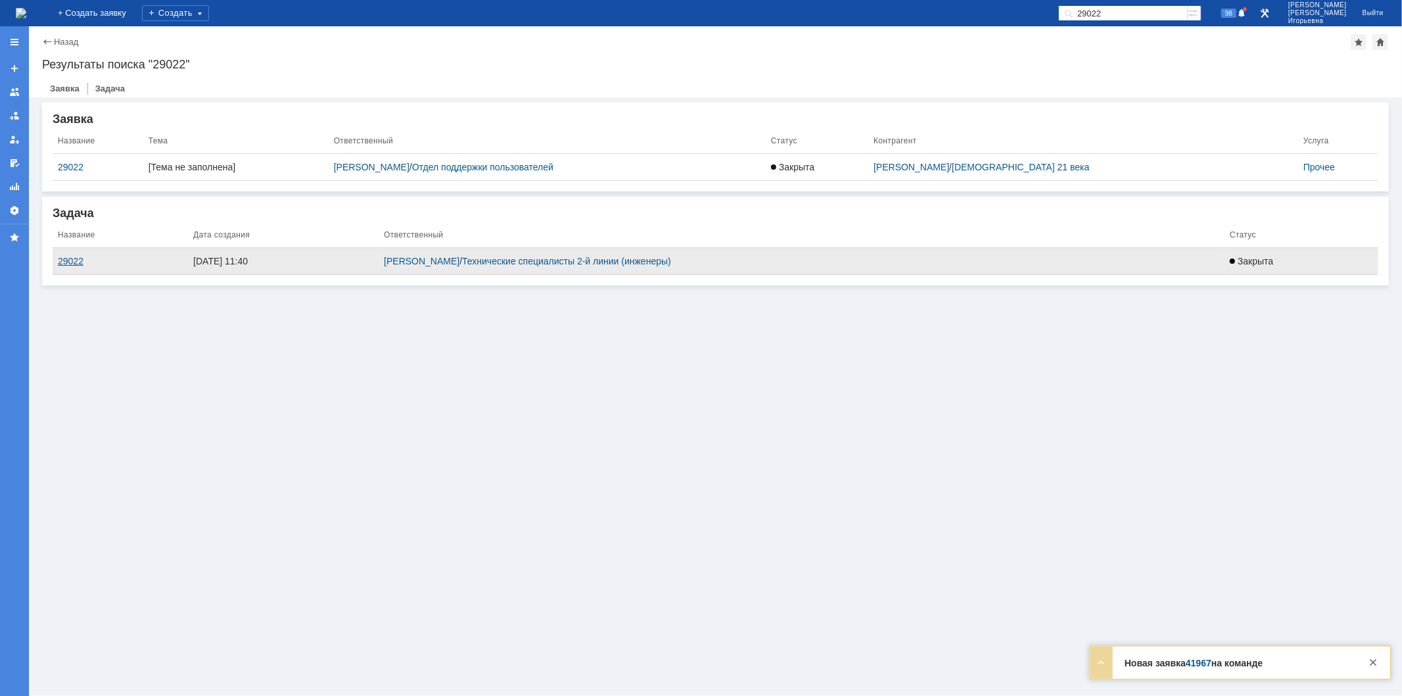
click at [68, 260] on div "29022" at bounding box center [120, 261] width 125 height 11
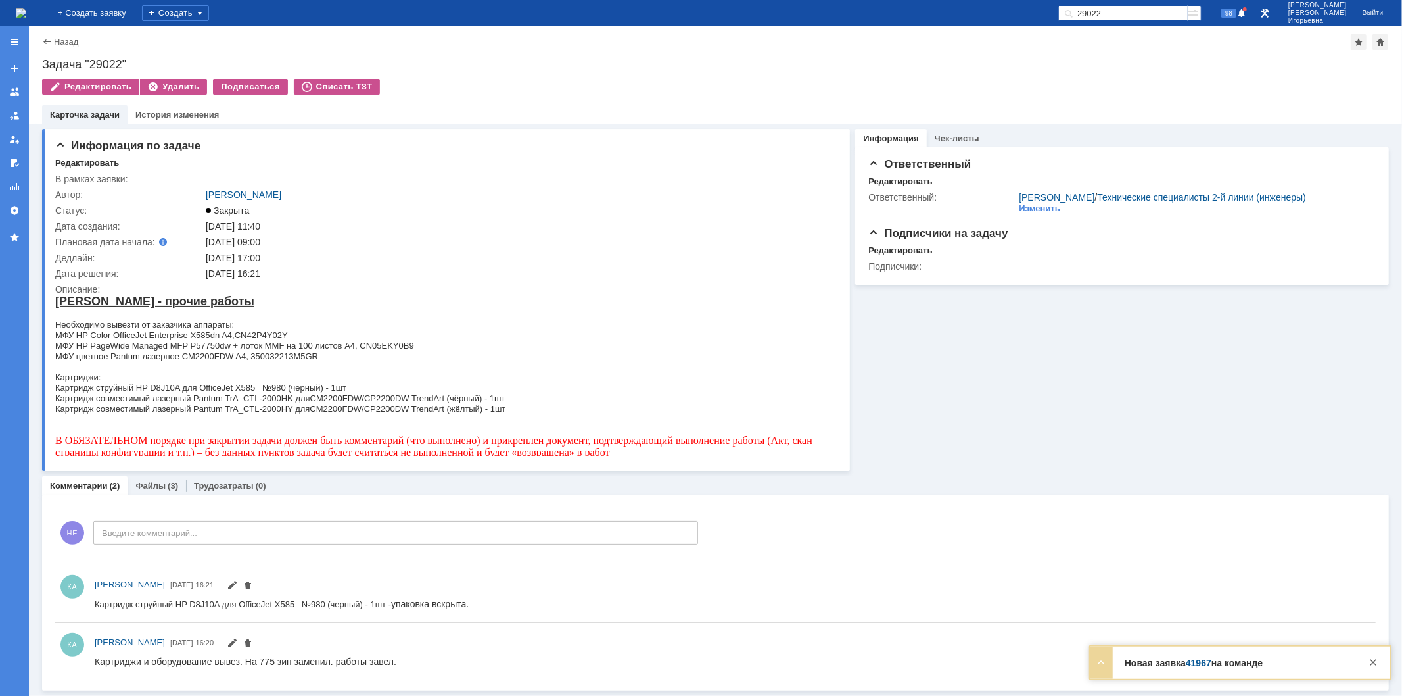
click at [26, 8] on img at bounding box center [21, 13] width 11 height 11
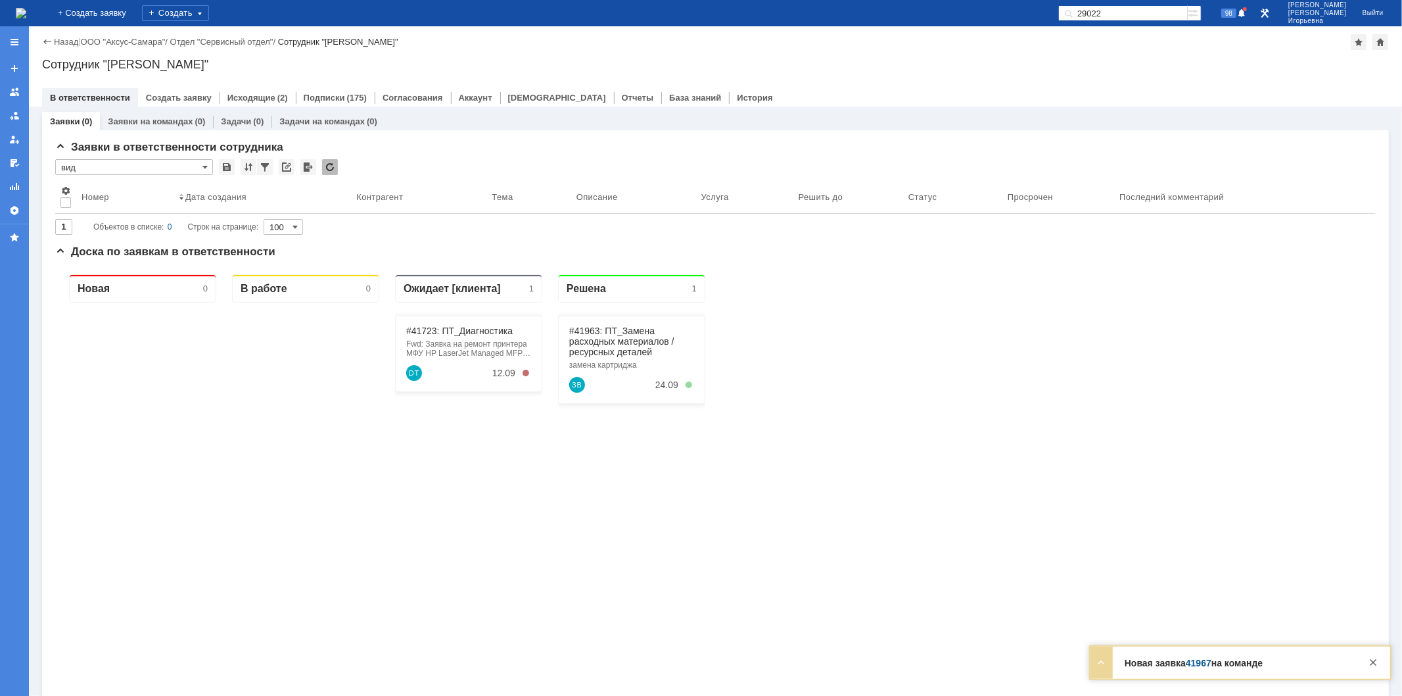
click at [1144, 9] on input "29022" at bounding box center [1124, 13] width 130 height 16
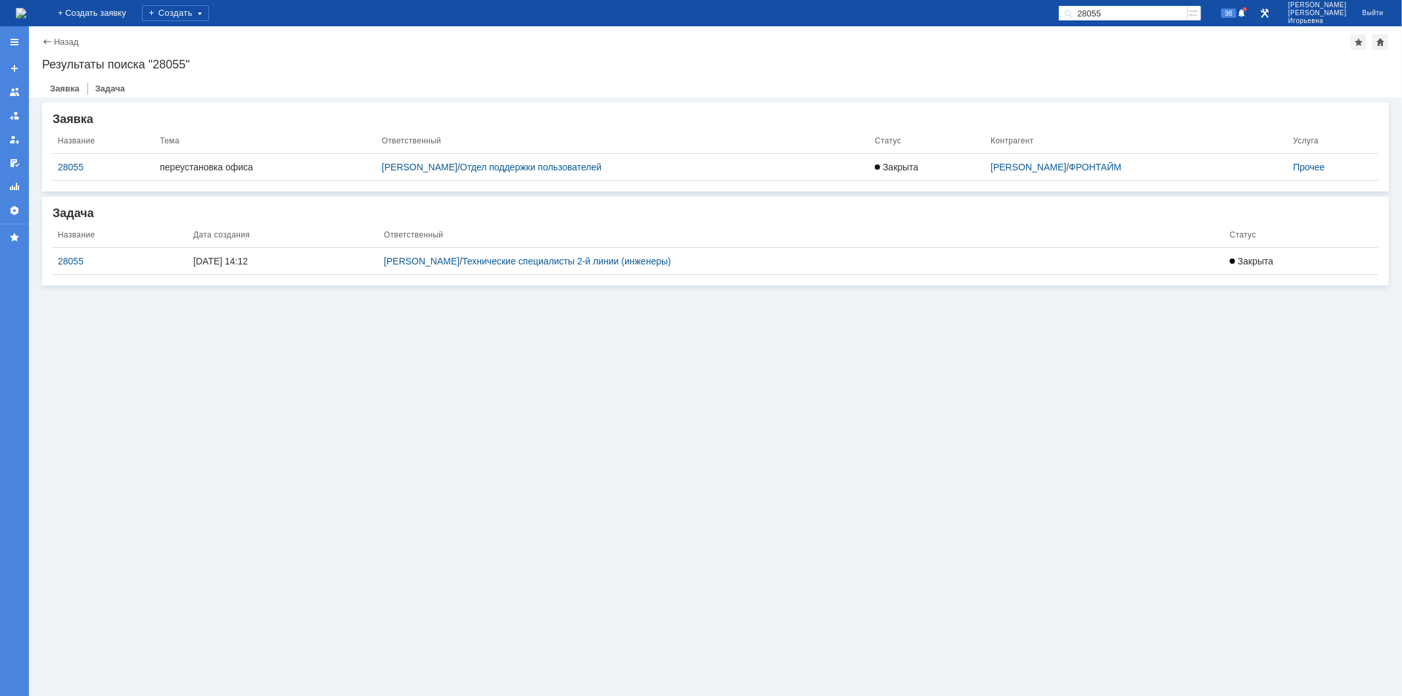
click at [72, 256] on div "28055" at bounding box center [120, 261] width 125 height 11
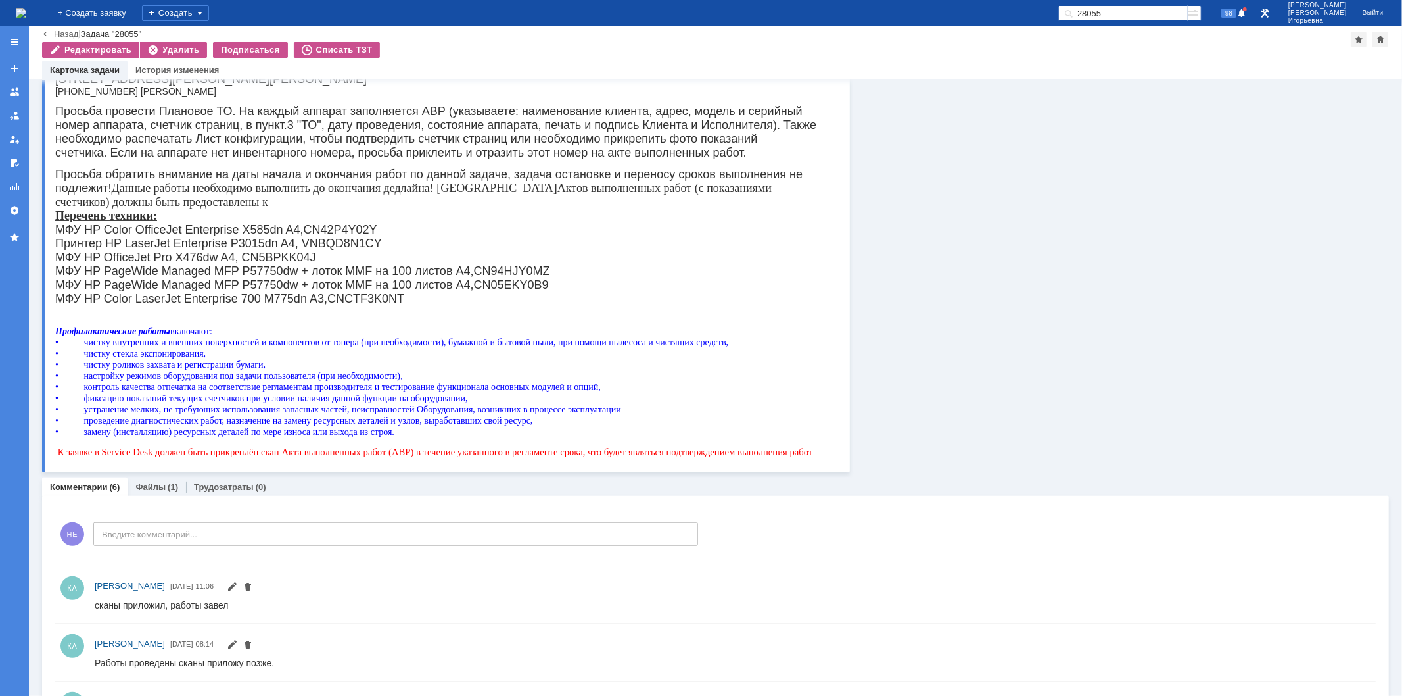
scroll to position [292, 0]
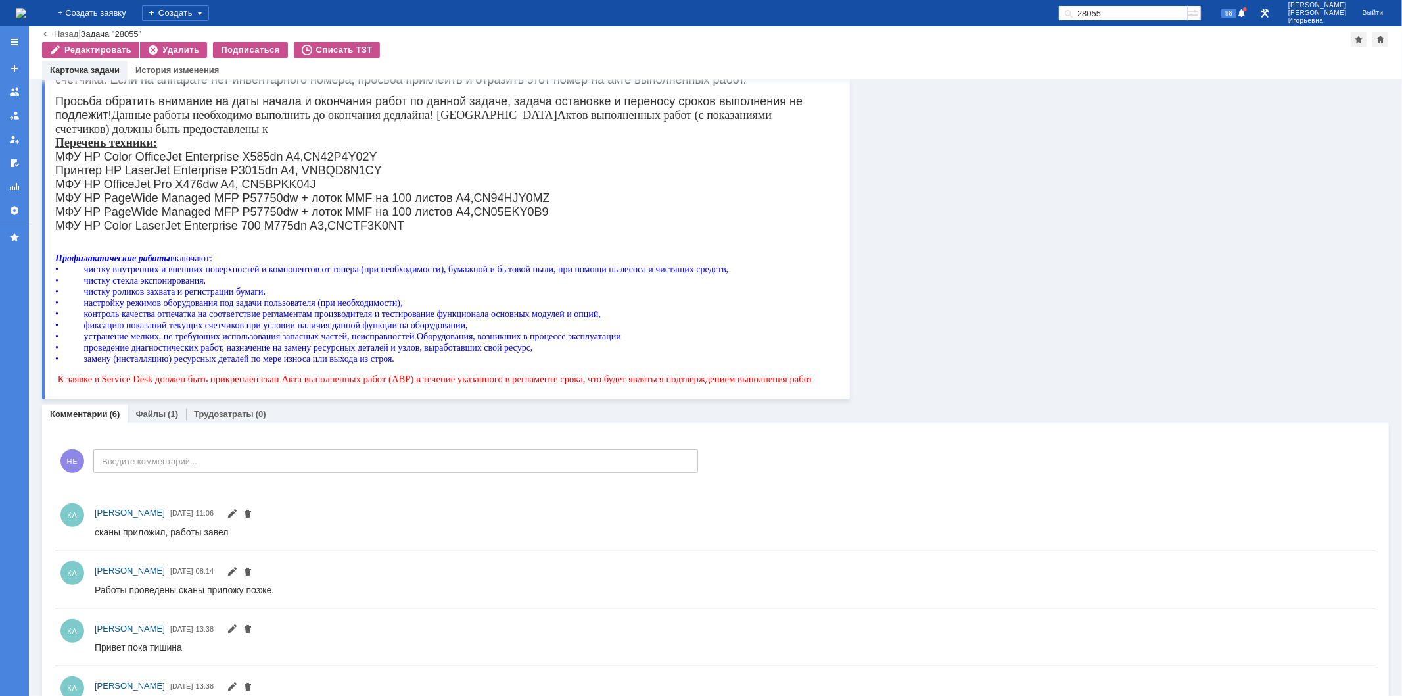
click at [26, 13] on img at bounding box center [21, 13] width 11 height 11
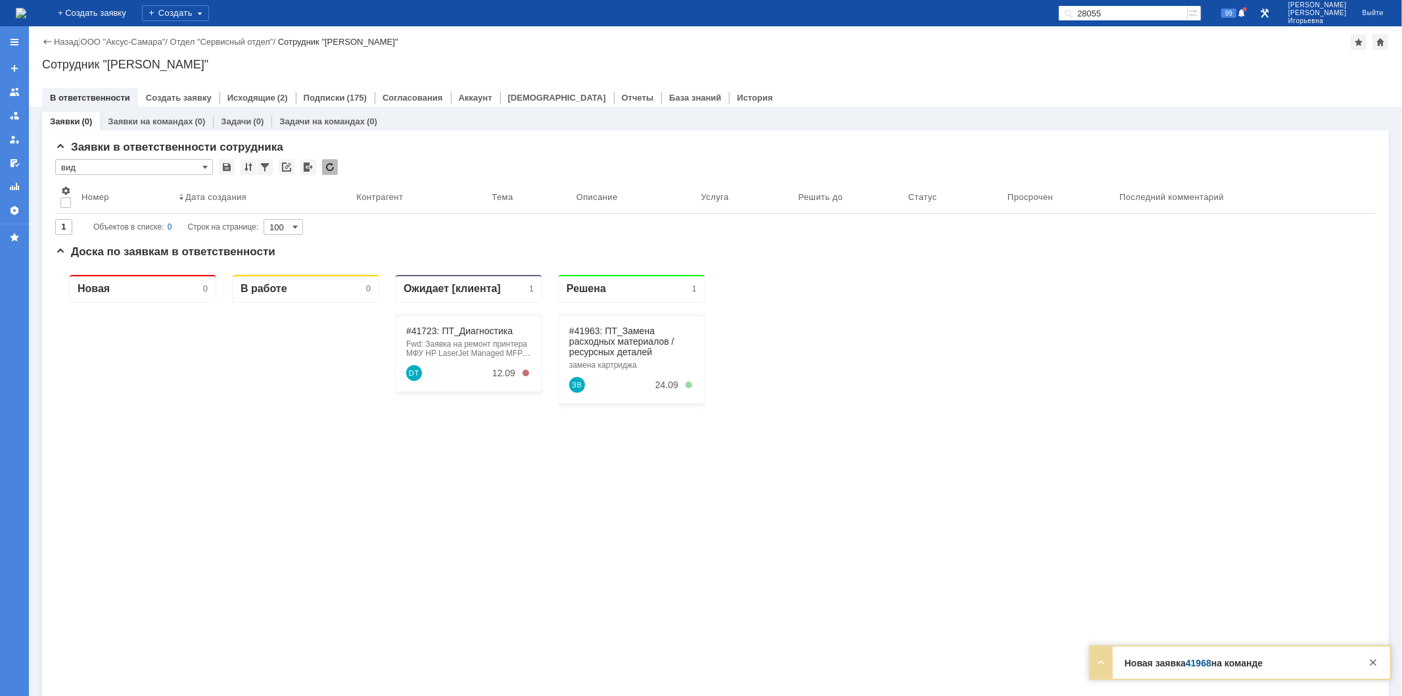
click at [1160, 5] on input "28055" at bounding box center [1124, 13] width 130 height 16
type input "41968"
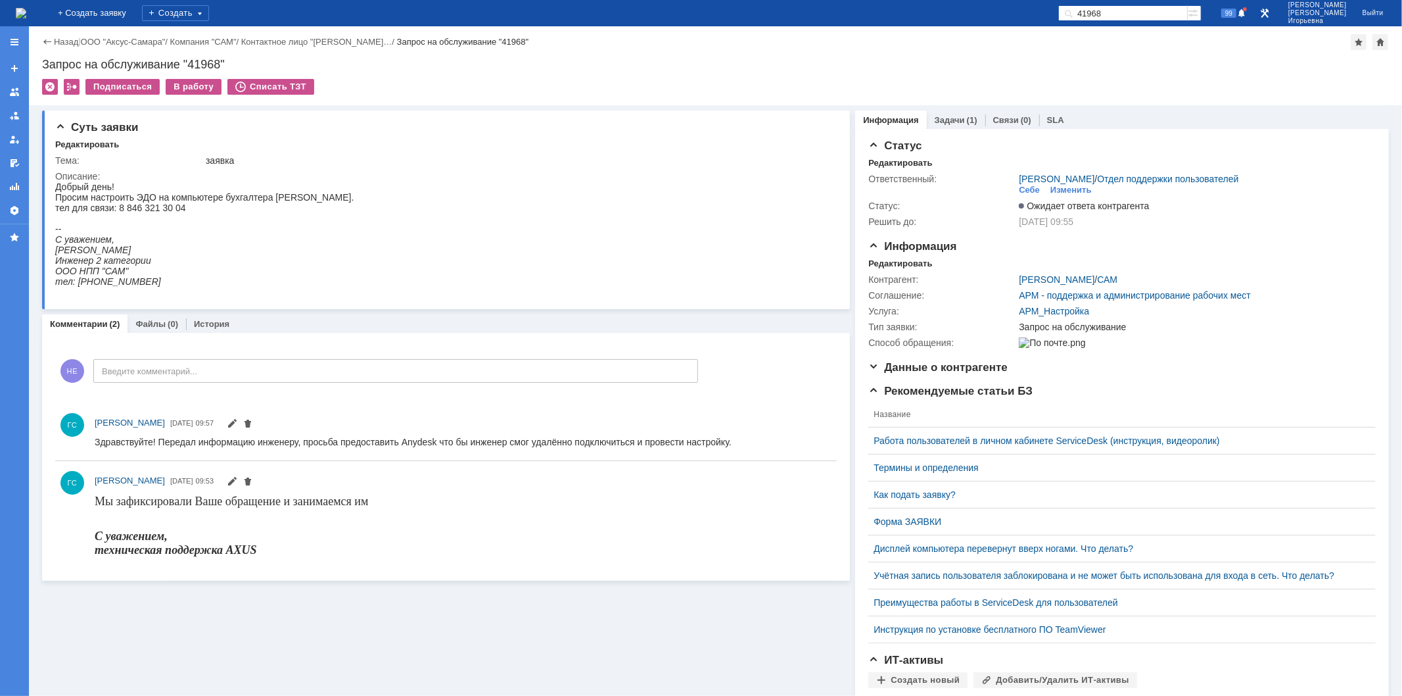
click at [26, 18] on img at bounding box center [21, 13] width 11 height 11
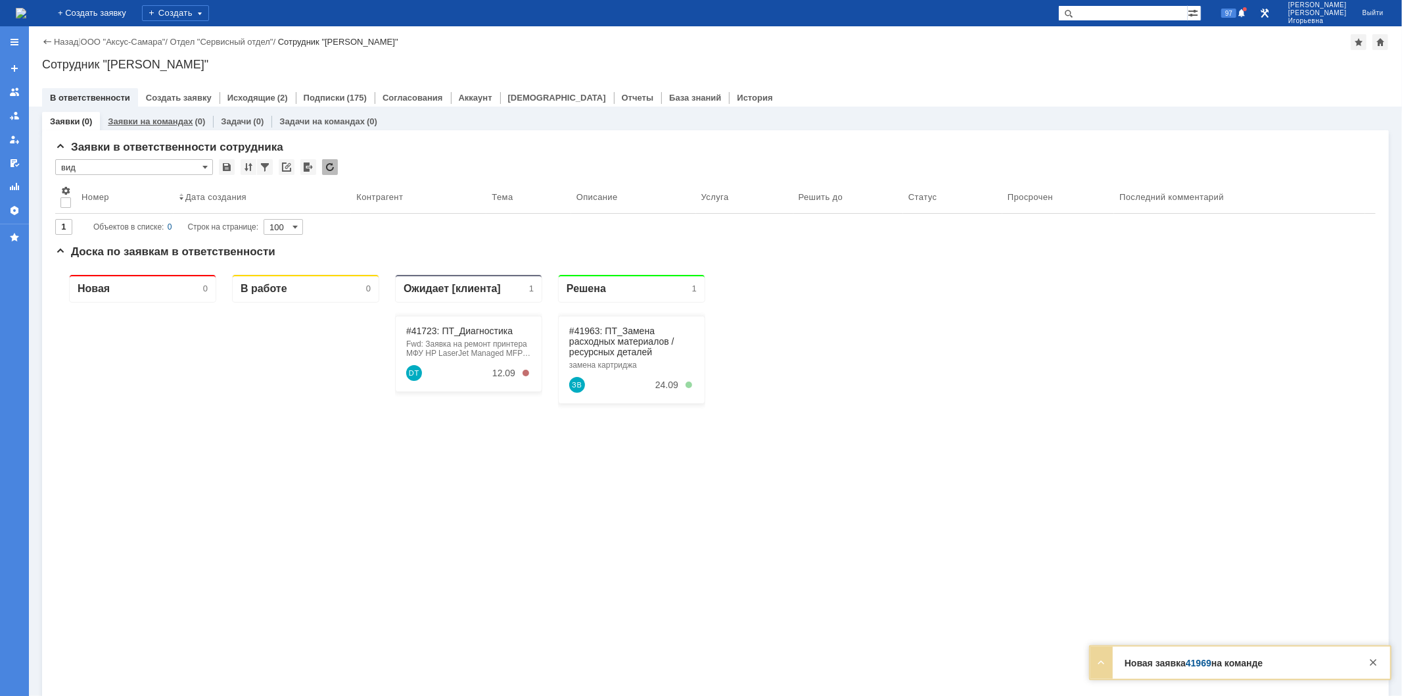
click at [158, 117] on link "Заявки на командах" at bounding box center [150, 121] width 85 height 10
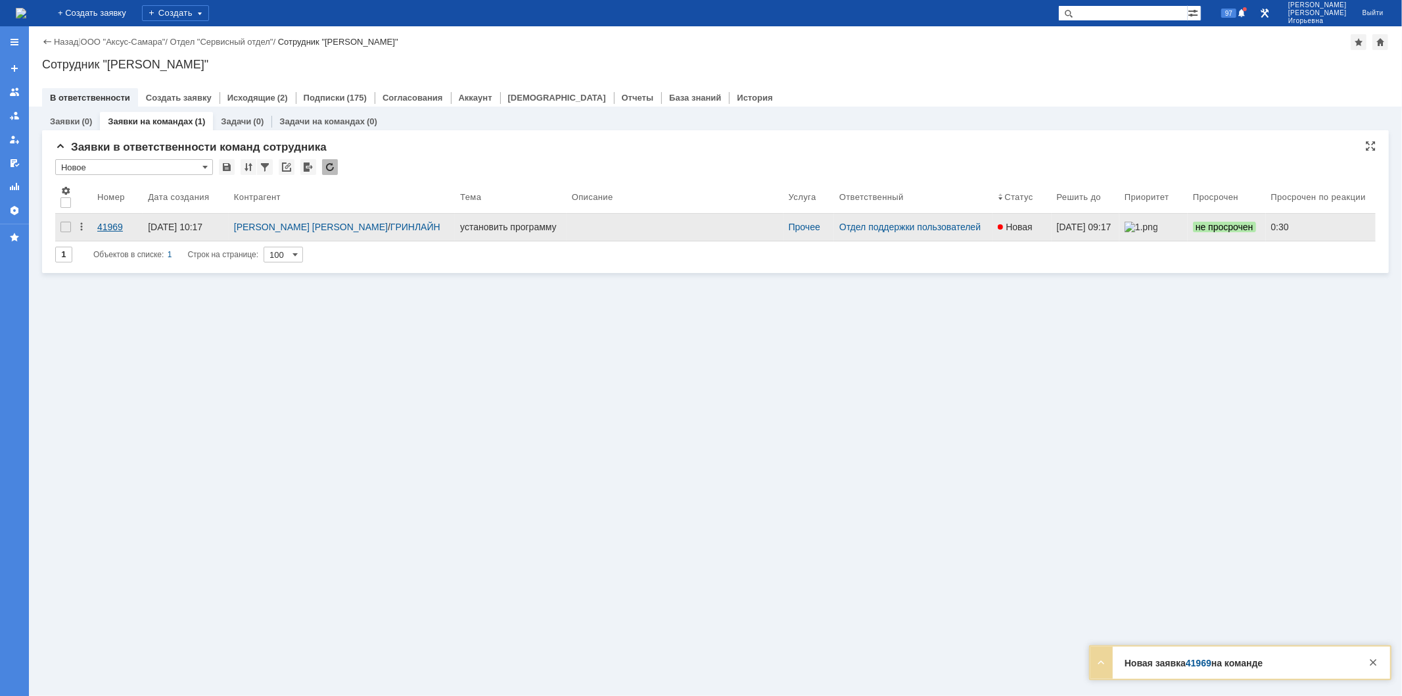
click at [120, 224] on div "41969" at bounding box center [117, 227] width 40 height 11
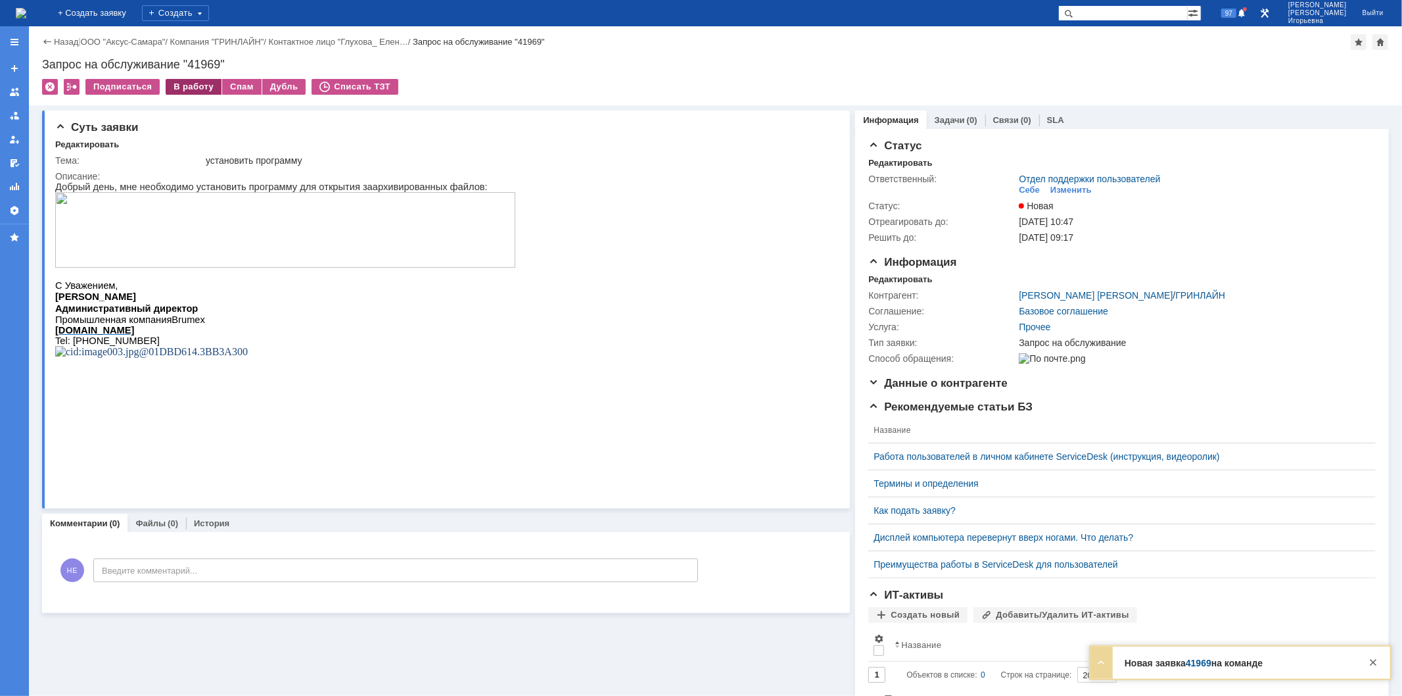
click at [191, 87] on div "В работу" at bounding box center [194, 87] width 56 height 16
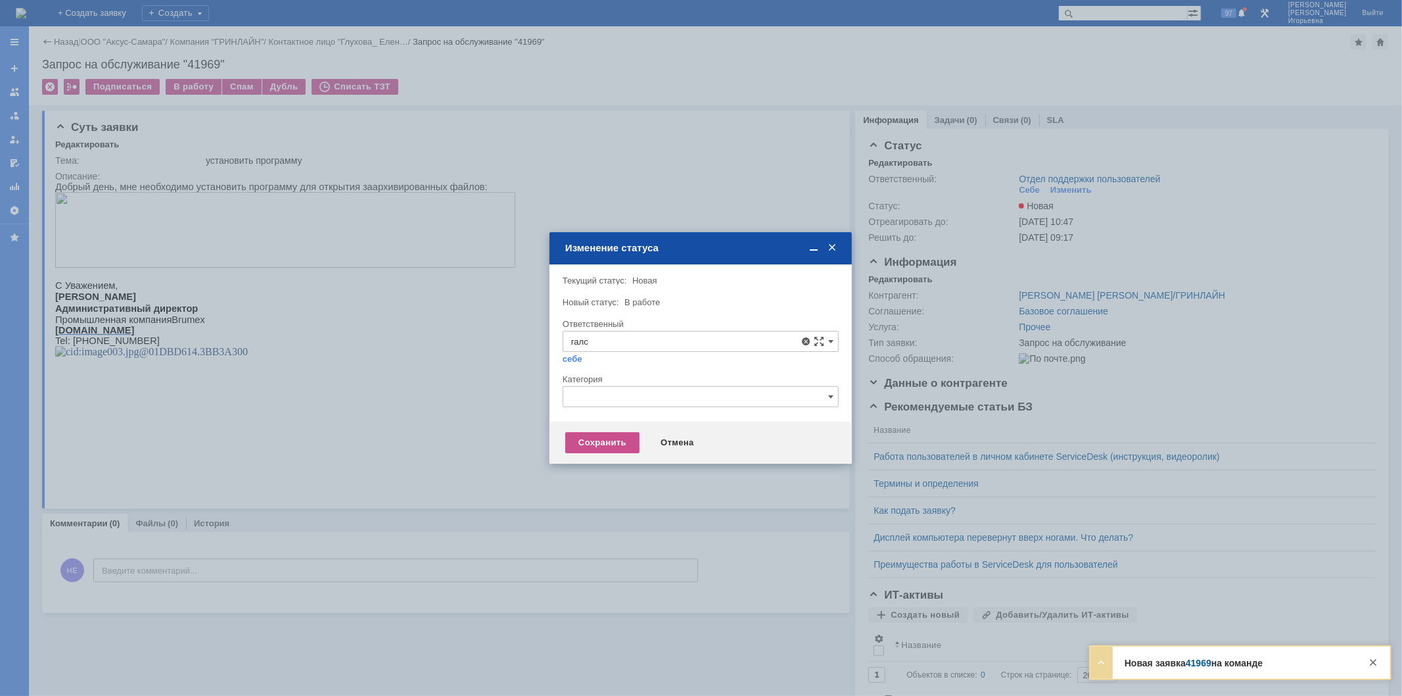
click at [609, 434] on span "[PERSON_NAME]" at bounding box center [700, 436] width 259 height 11
click at [611, 447] on div "Сохранить" at bounding box center [602, 442] width 74 height 21
type input "[PERSON_NAME]"
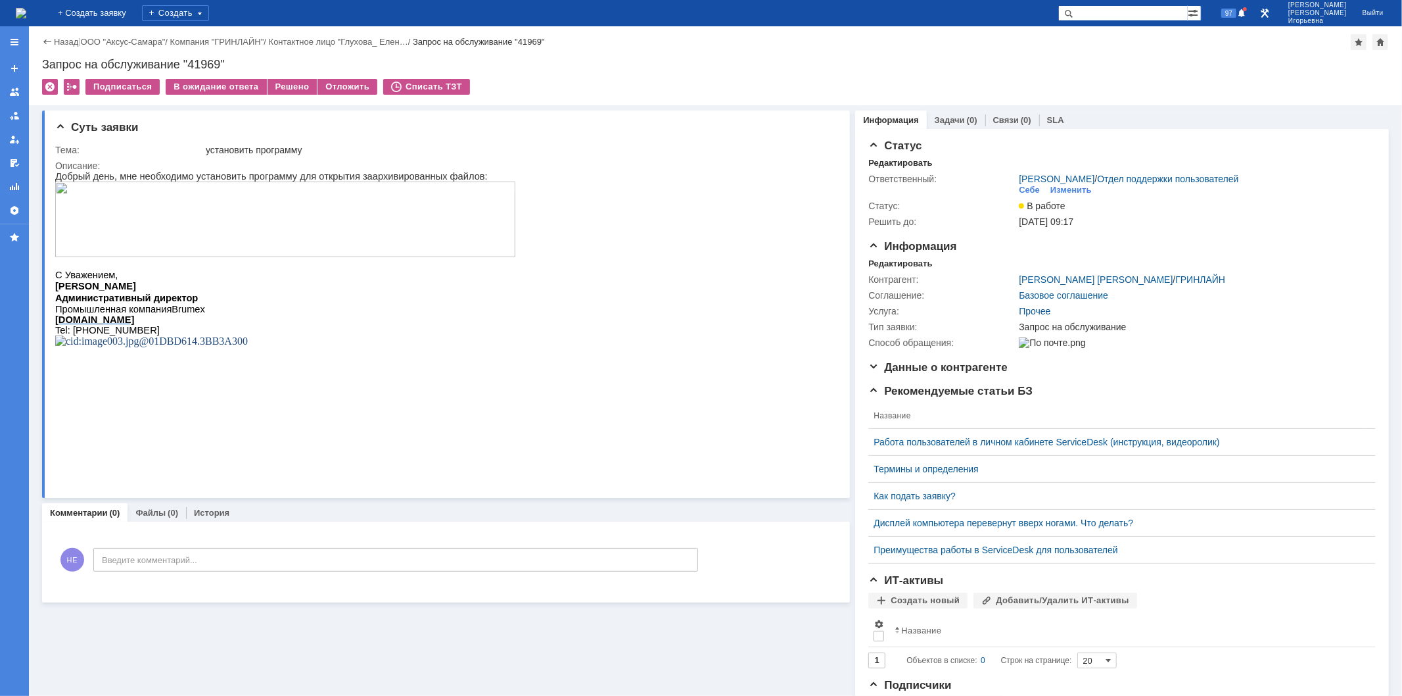
click at [211, 60] on div "Запрос на обслуживание "41969"" at bounding box center [715, 64] width 1347 height 13
click at [212, 60] on div "Запрос на обслуживание "41969"" at bounding box center [715, 64] width 1347 height 13
copy div "41969"
click at [26, 10] on img at bounding box center [21, 13] width 11 height 11
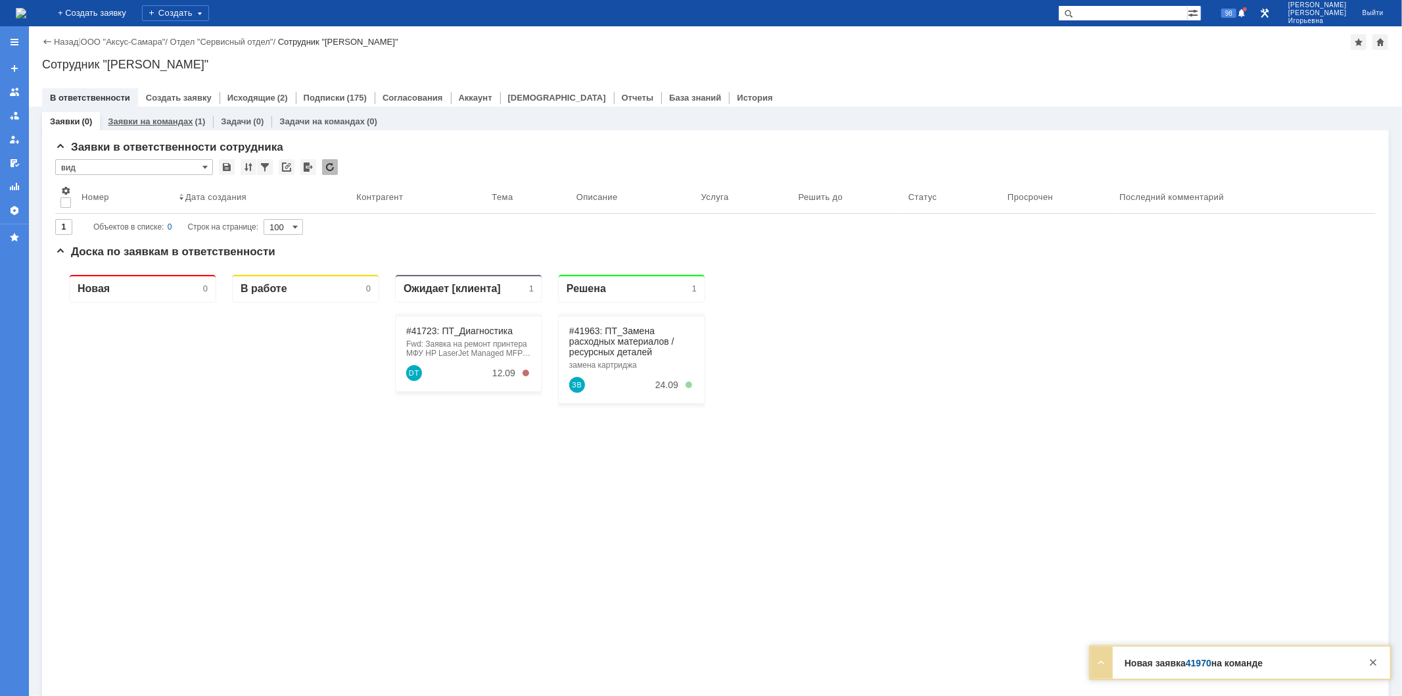
click at [163, 121] on link "Заявки на командах" at bounding box center [150, 121] width 85 height 10
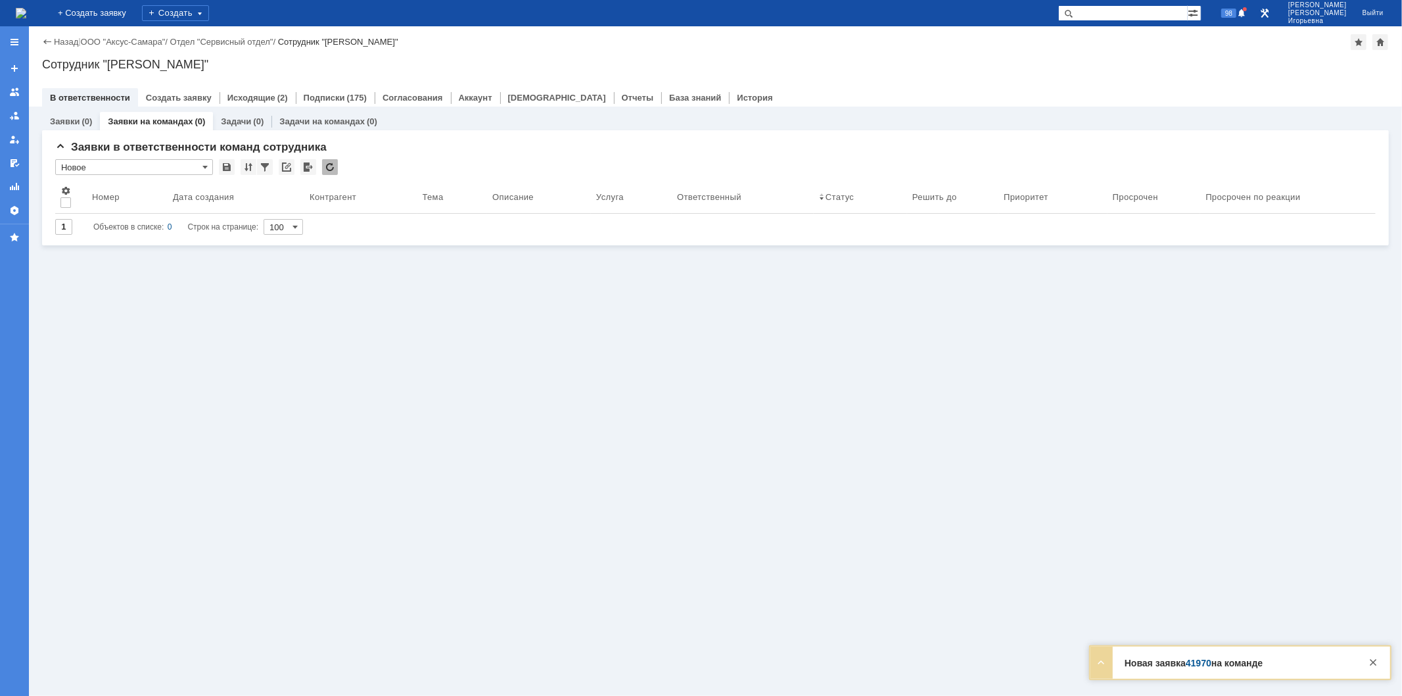
click at [1142, 15] on input "text" at bounding box center [1124, 13] width 130 height 16
type input "41970"
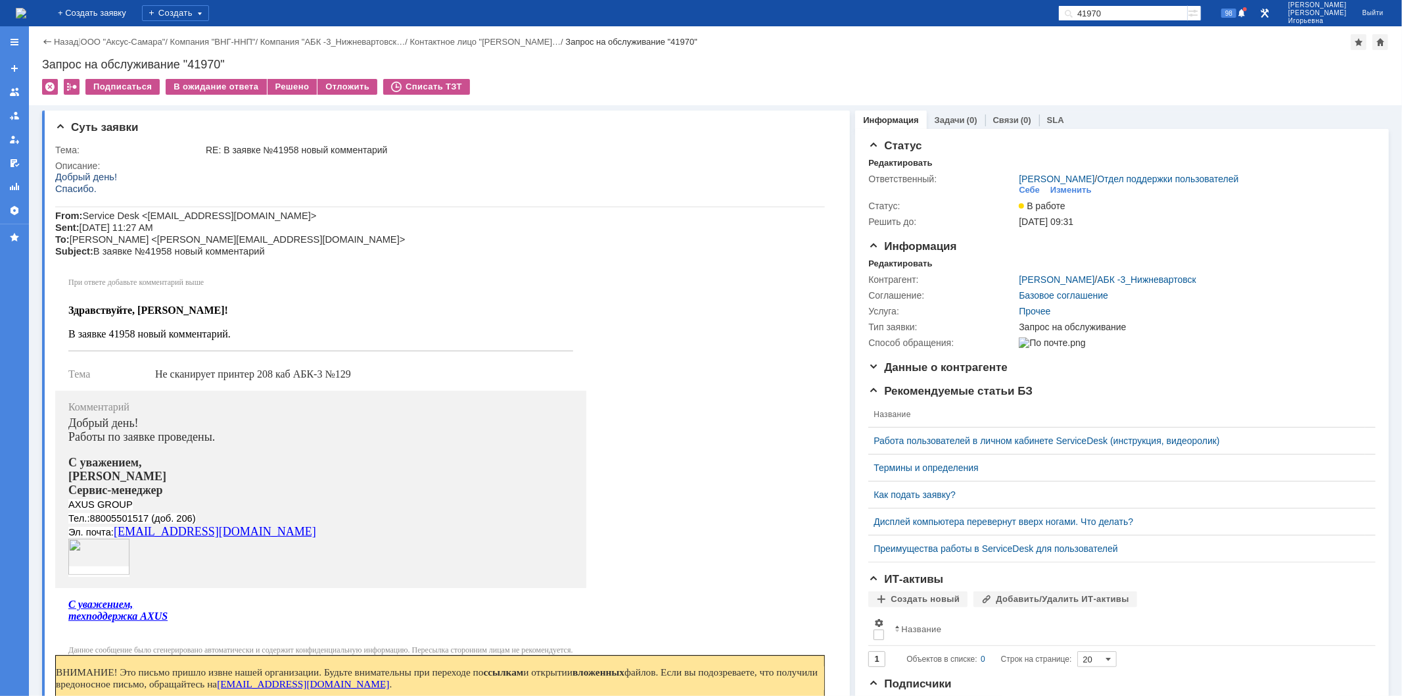
click at [26, 8] on img at bounding box center [21, 13] width 11 height 11
